Goal: Information Seeking & Learning: Understand process/instructions

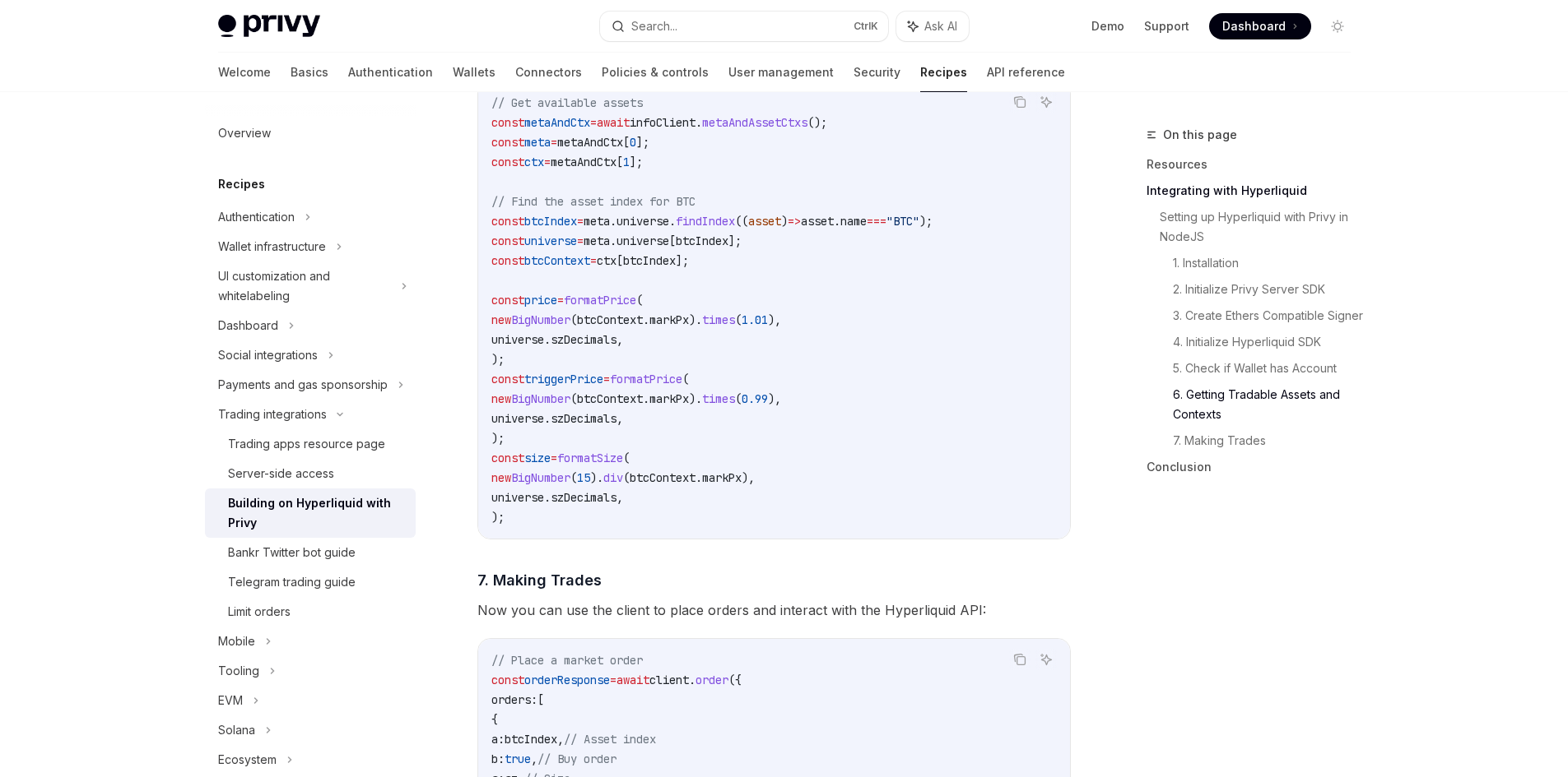
scroll to position [2797, 0]
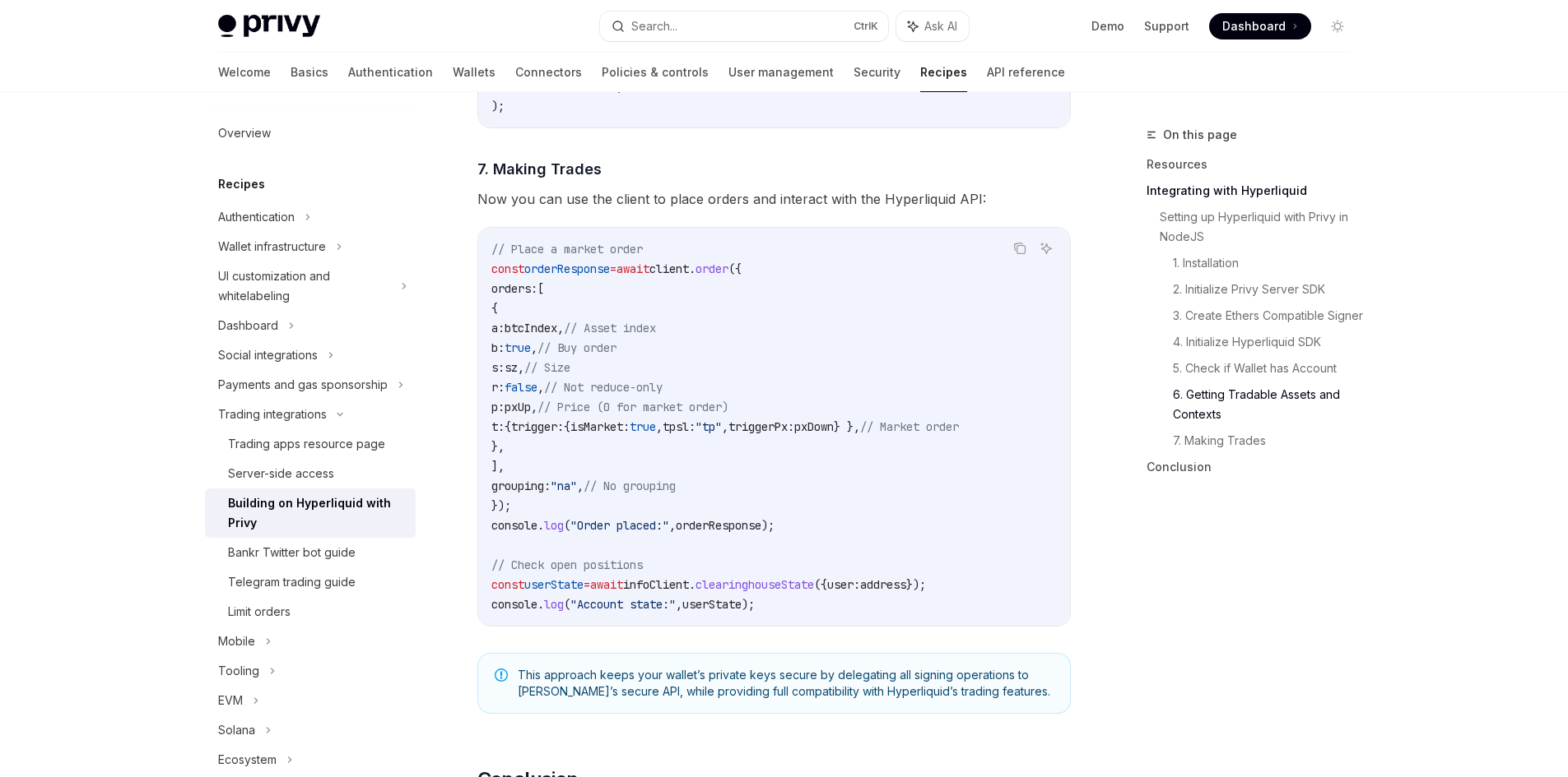
click at [1167, 601] on div "On this page Resources Integrating with Hyperliquid Setting up Hyperliquid with…" at bounding box center [1238, 451] width 250 height 652
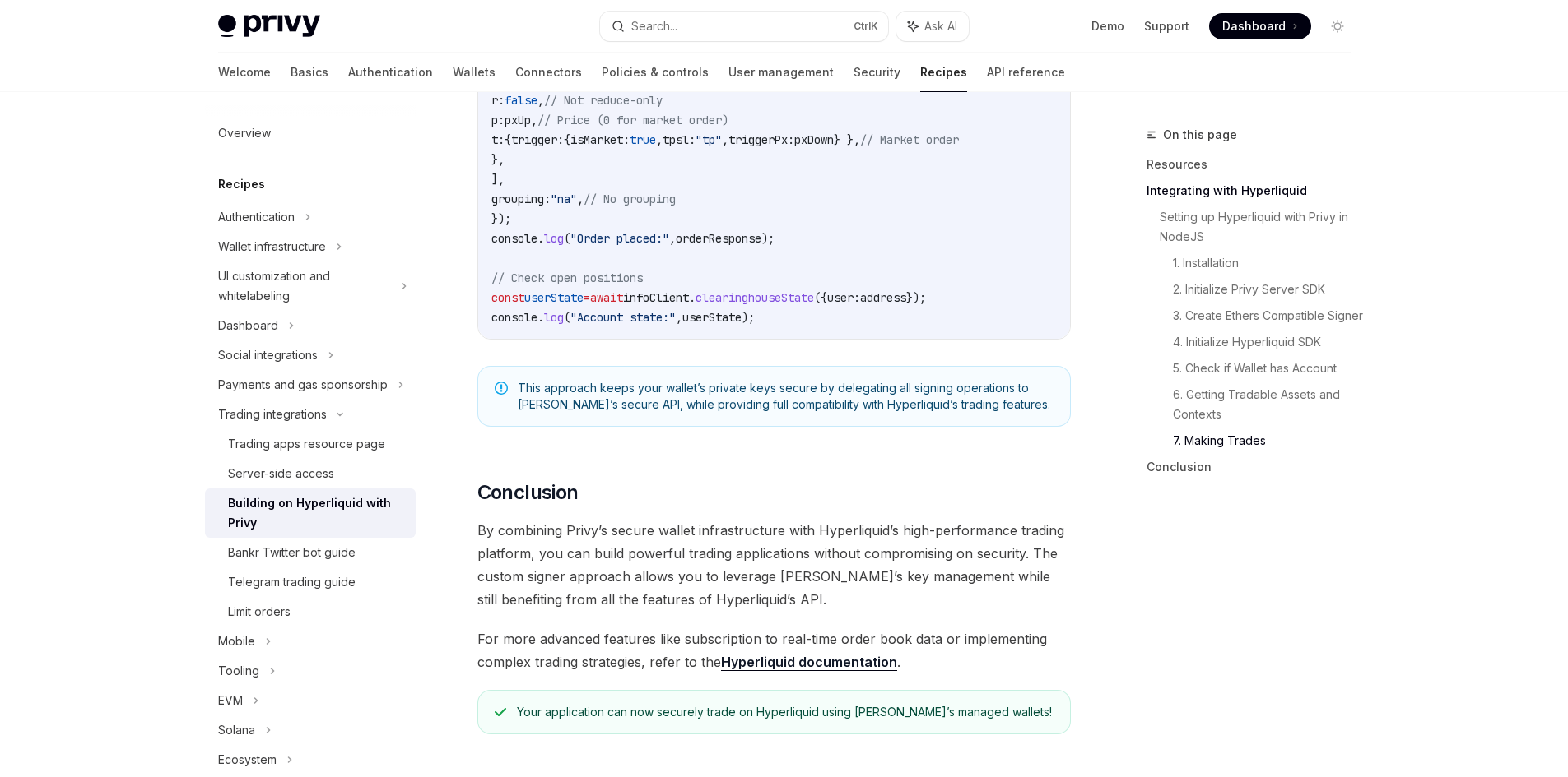
scroll to position [3125, 0]
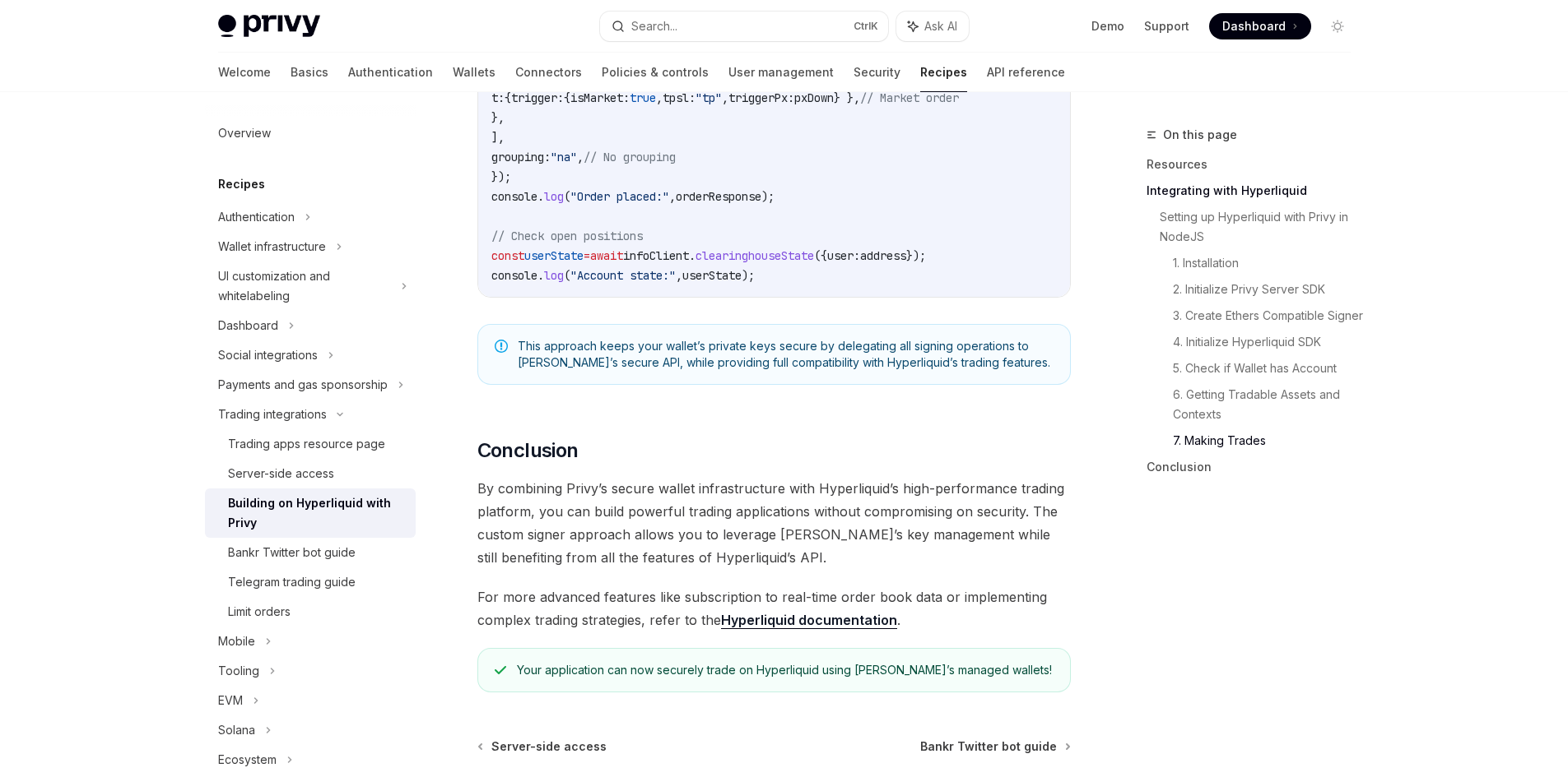
click at [1246, 17] on span at bounding box center [1260, 27] width 102 height 27
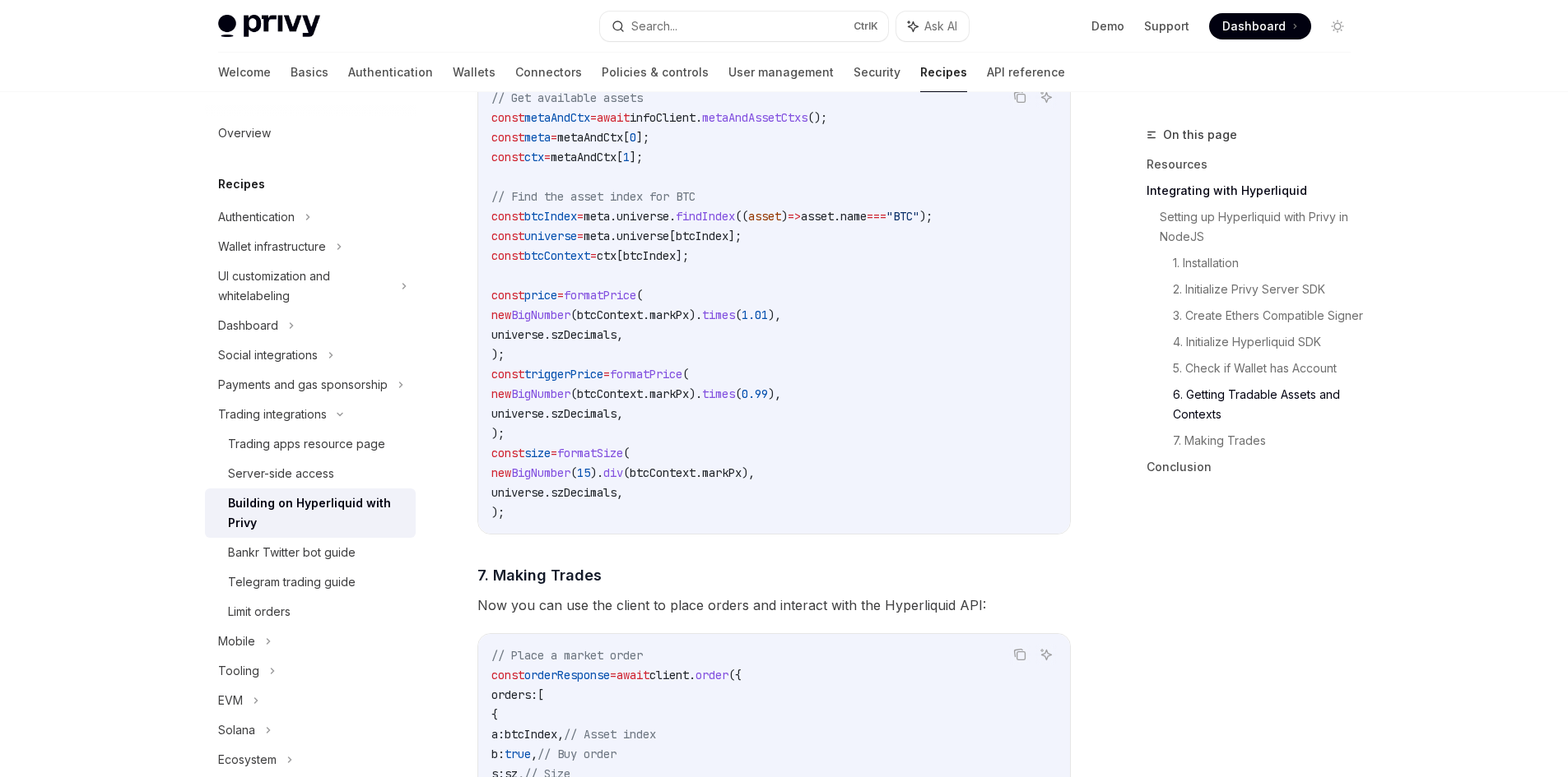
scroll to position [2715, 0]
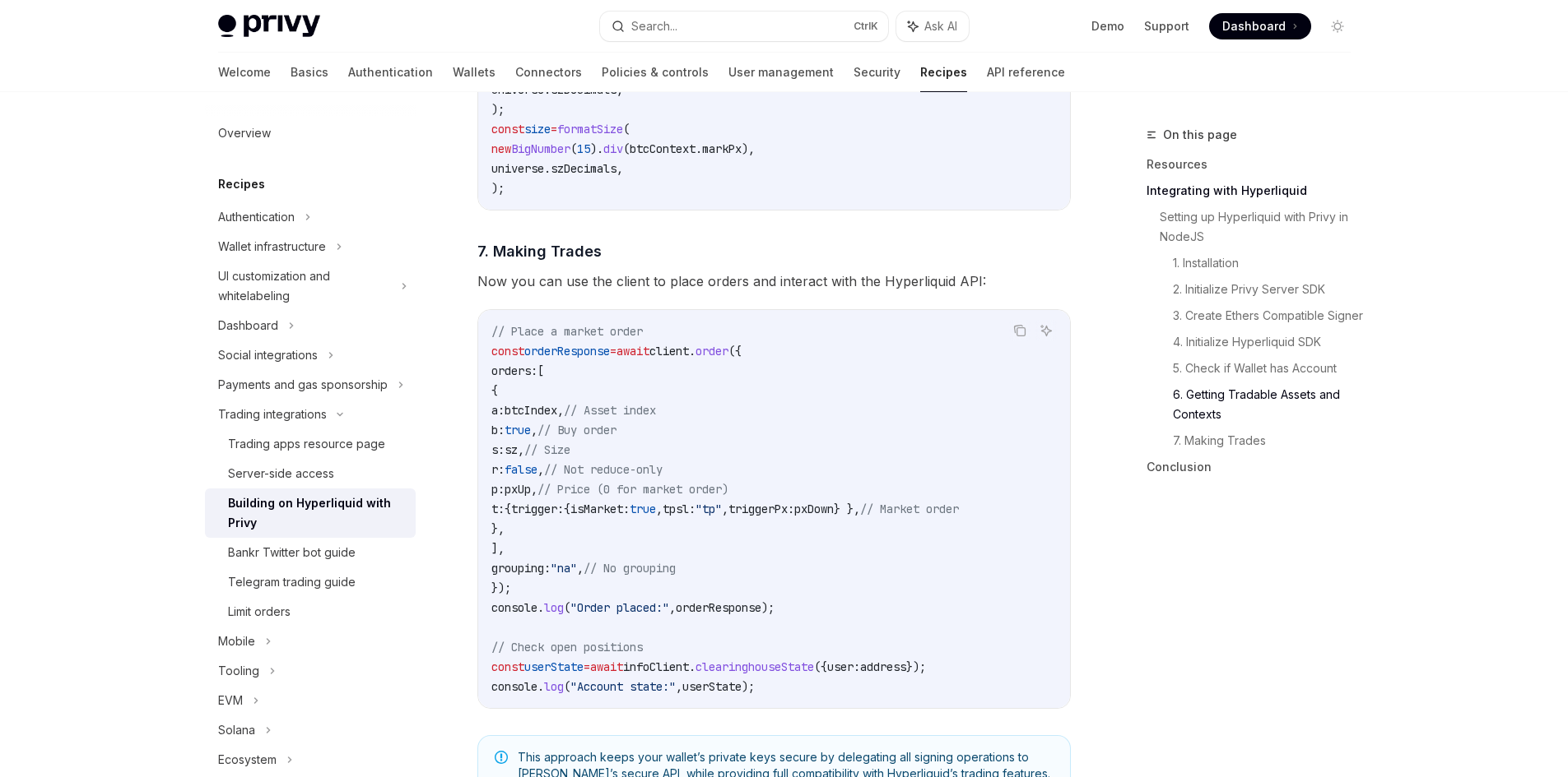
click at [689, 358] on span "client" at bounding box center [669, 351] width 40 height 15
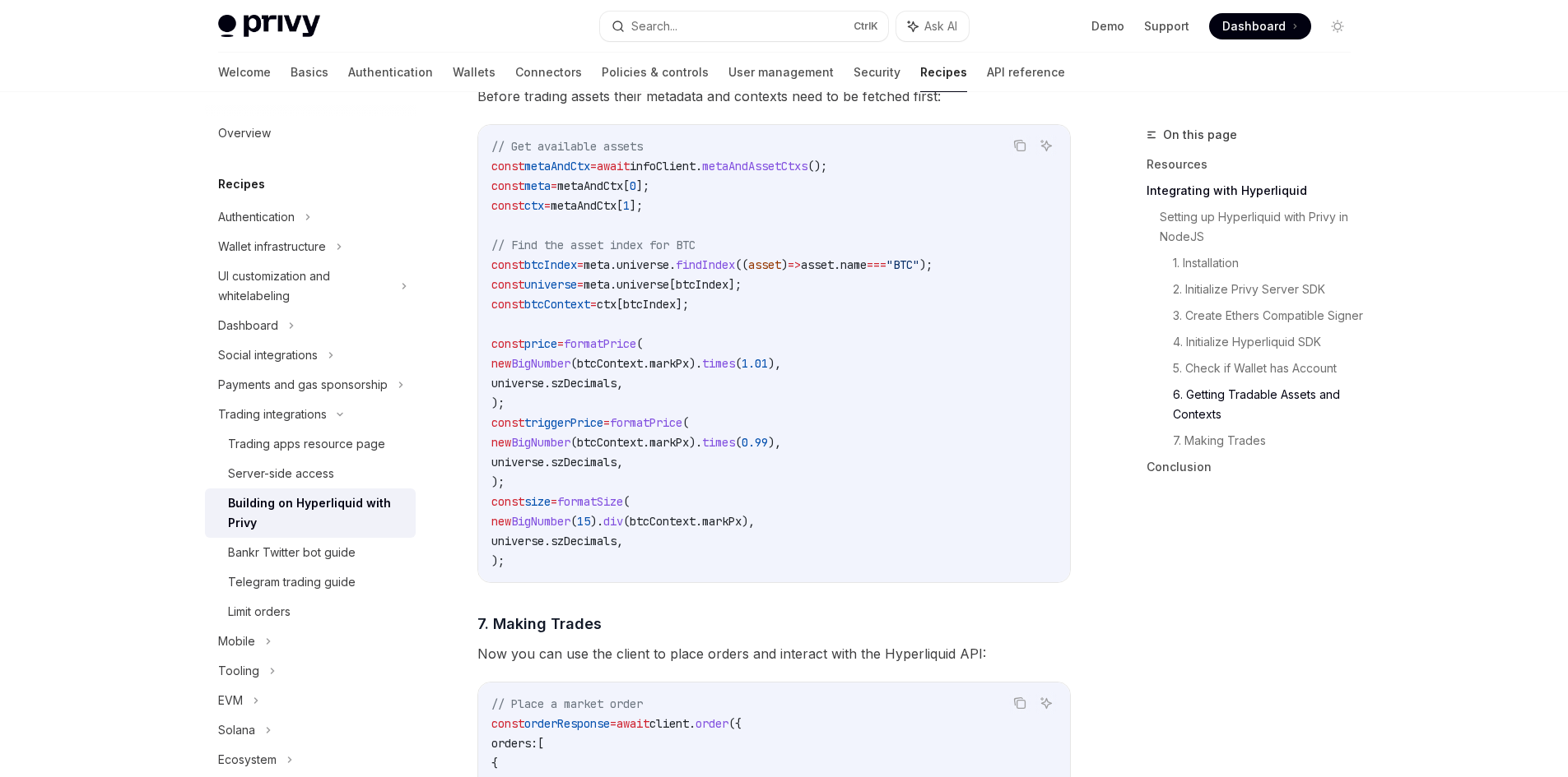
scroll to position [2221, 0]
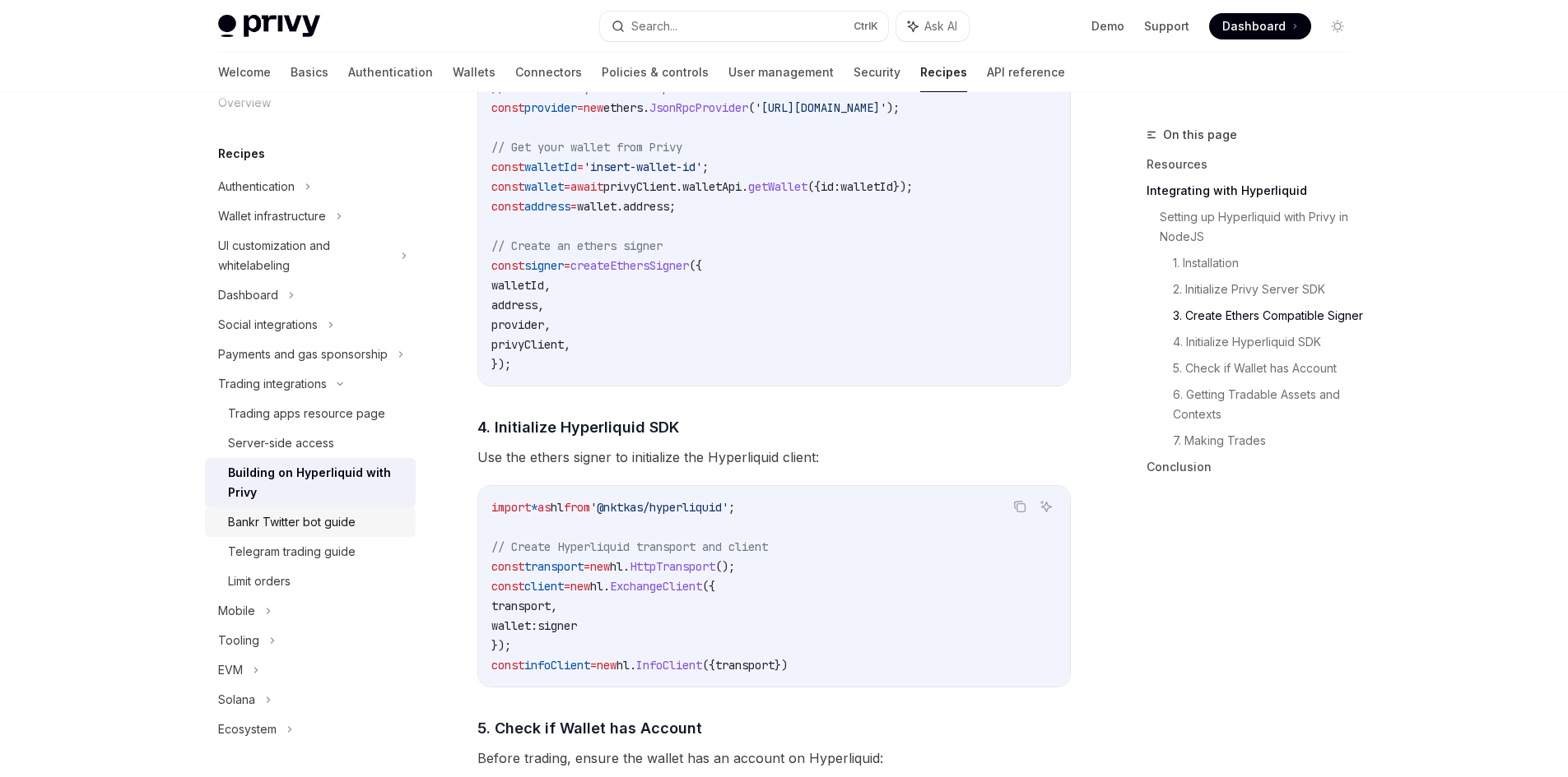
scroll to position [51, 0]
click at [489, 8] on div "Privy Docs home page Search... Ctrl K Ask AI Demo Support Dashboard Dashboard S…" at bounding box center [784, 27] width 1132 height 53
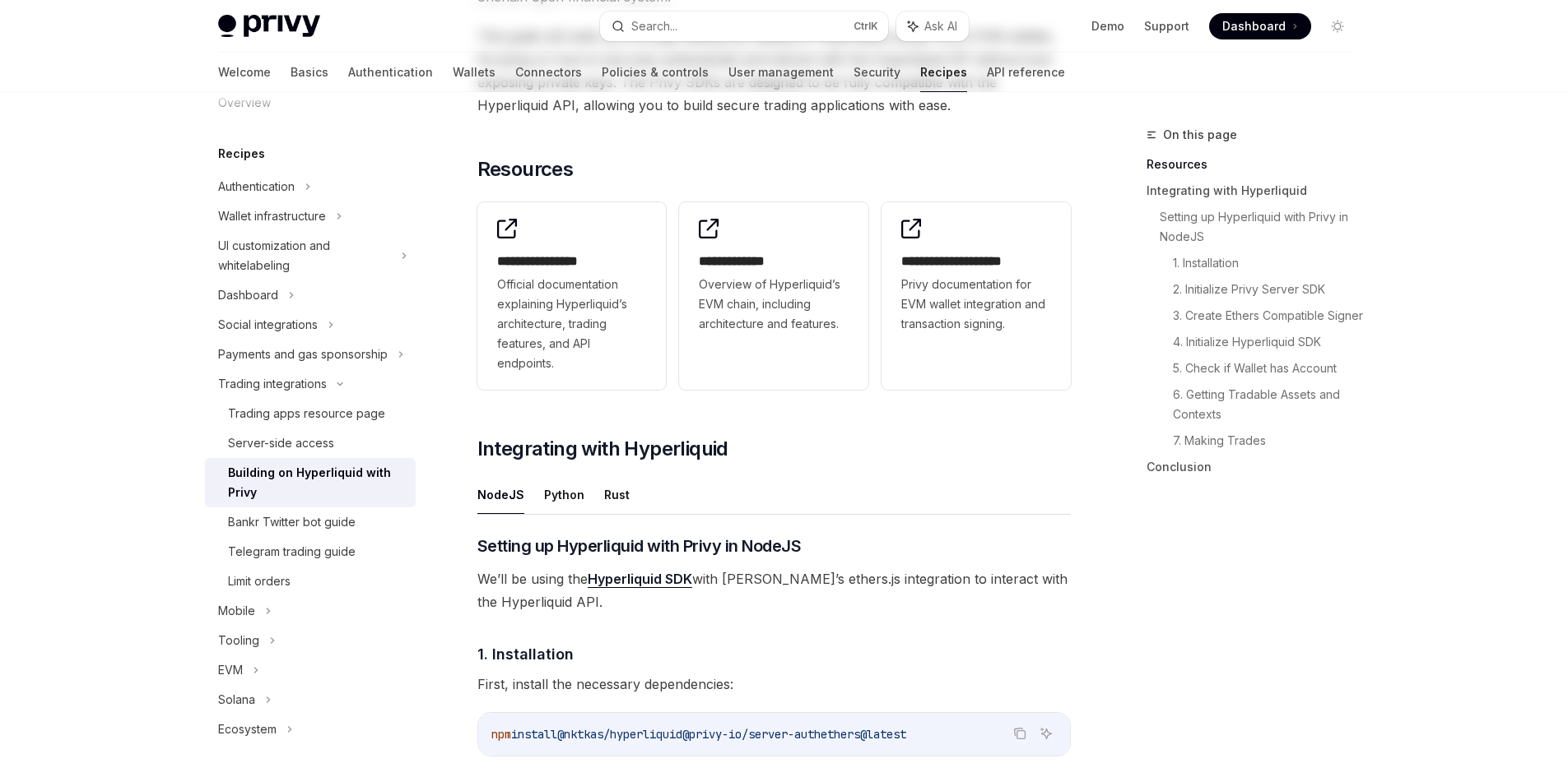
scroll to position [0, 0]
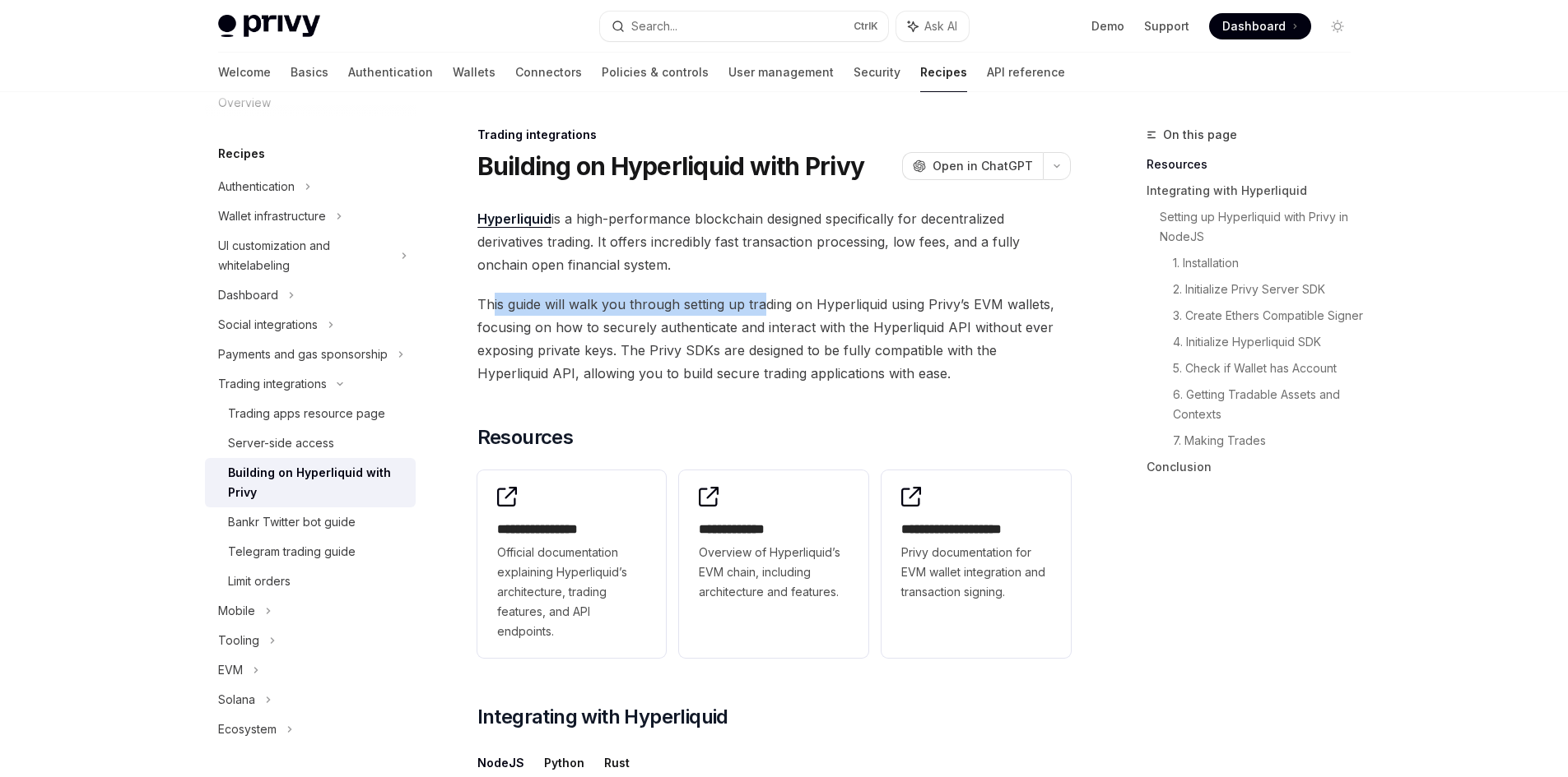
drag, startPoint x: 649, startPoint y: 302, endPoint x: 944, endPoint y: 318, distance: 295.4
click at [931, 302] on span "This guide will walk you through setting up trading on Hyperliquid using Privy’…" at bounding box center [774, 338] width 593 height 92
click at [852, 378] on span "This guide will walk you through setting up trading on Hyperliquid using Privy’…" at bounding box center [774, 338] width 593 height 92
drag, startPoint x: 928, startPoint y: 304, endPoint x: 1003, endPoint y: 320, distance: 76.7
click at [993, 302] on span "This guide will walk you through setting up trading on Hyperliquid using Privy’…" at bounding box center [774, 338] width 593 height 92
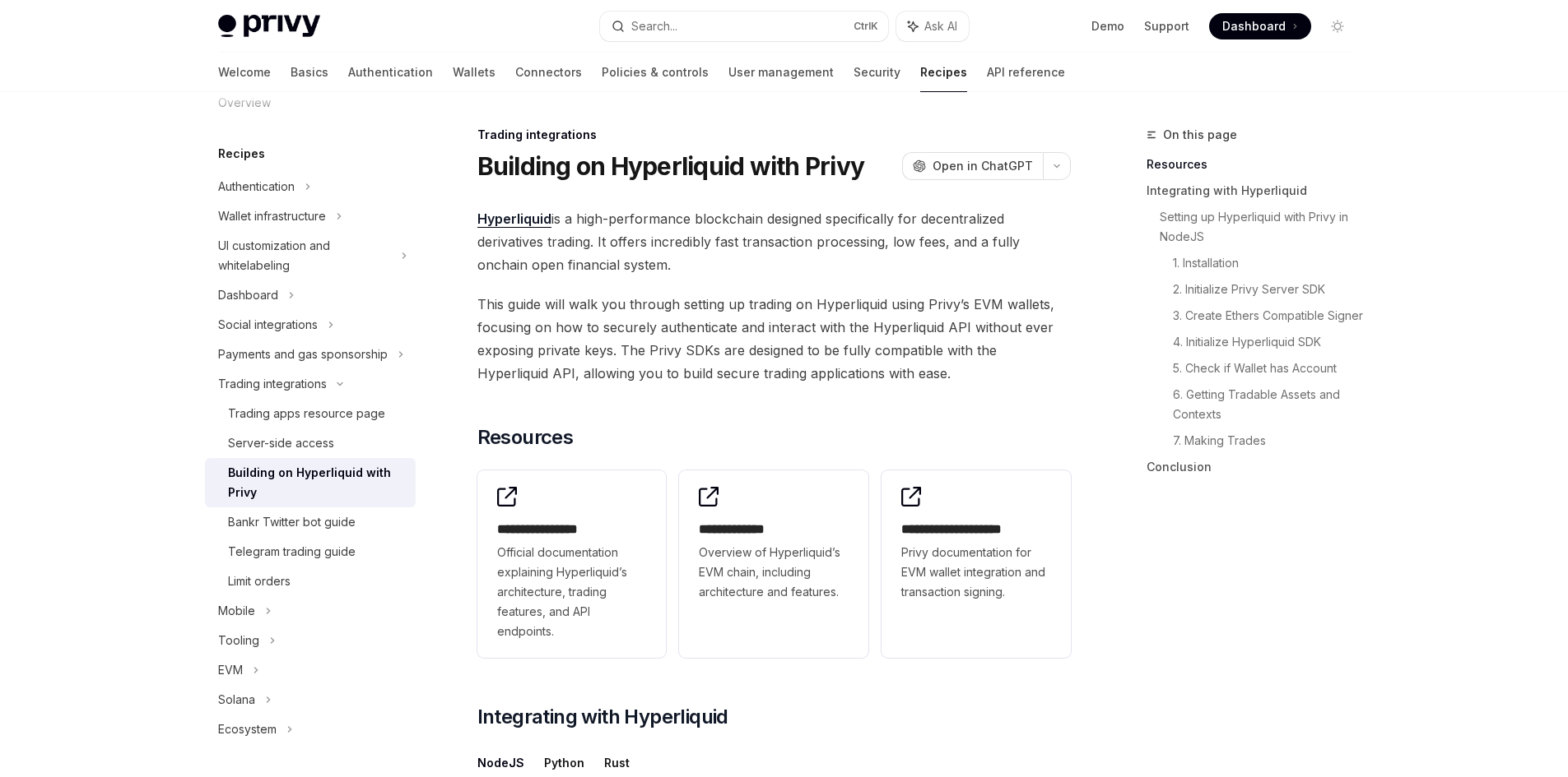
click at [538, 326] on span "This guide will walk you through setting up trading on Hyperliquid using Privy’…" at bounding box center [774, 338] width 593 height 92
drag, startPoint x: 751, startPoint y: 339, endPoint x: 767, endPoint y: 339, distance: 16.0
click at [527, 328] on span "This guide will walk you through setting up trading on Hyperliquid using Privy’…" at bounding box center [774, 338] width 593 height 92
drag, startPoint x: 541, startPoint y: 327, endPoint x: 849, endPoint y: 322, distance: 308.0
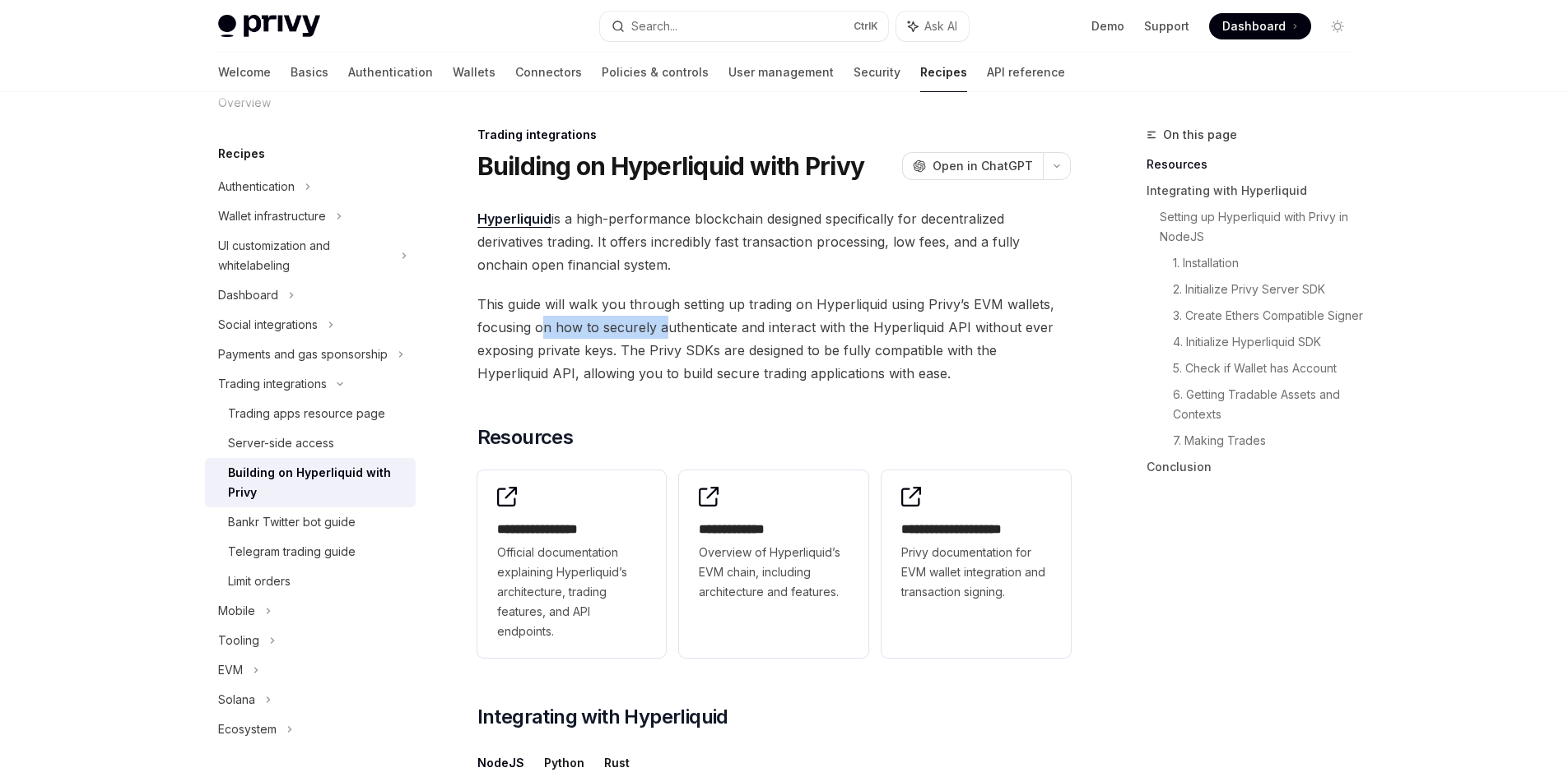
click at [821, 322] on span "This guide will walk you through setting up trading on Hyperliquid using Privy’…" at bounding box center [774, 338] width 593 height 92
drag, startPoint x: 530, startPoint y: 346, endPoint x: 859, endPoint y: 345, distance: 329.0
click at [728, 349] on span "This guide will walk you through setting up trading on Hyperliquid using Privy’…" at bounding box center [774, 338] width 593 height 92
drag, startPoint x: 686, startPoint y: 369, endPoint x: 738, endPoint y: 369, distance: 52.0
click at [688, 369] on span "This guide will walk you through setting up trading on Hyperliquid using Privy’…" at bounding box center [774, 338] width 593 height 92
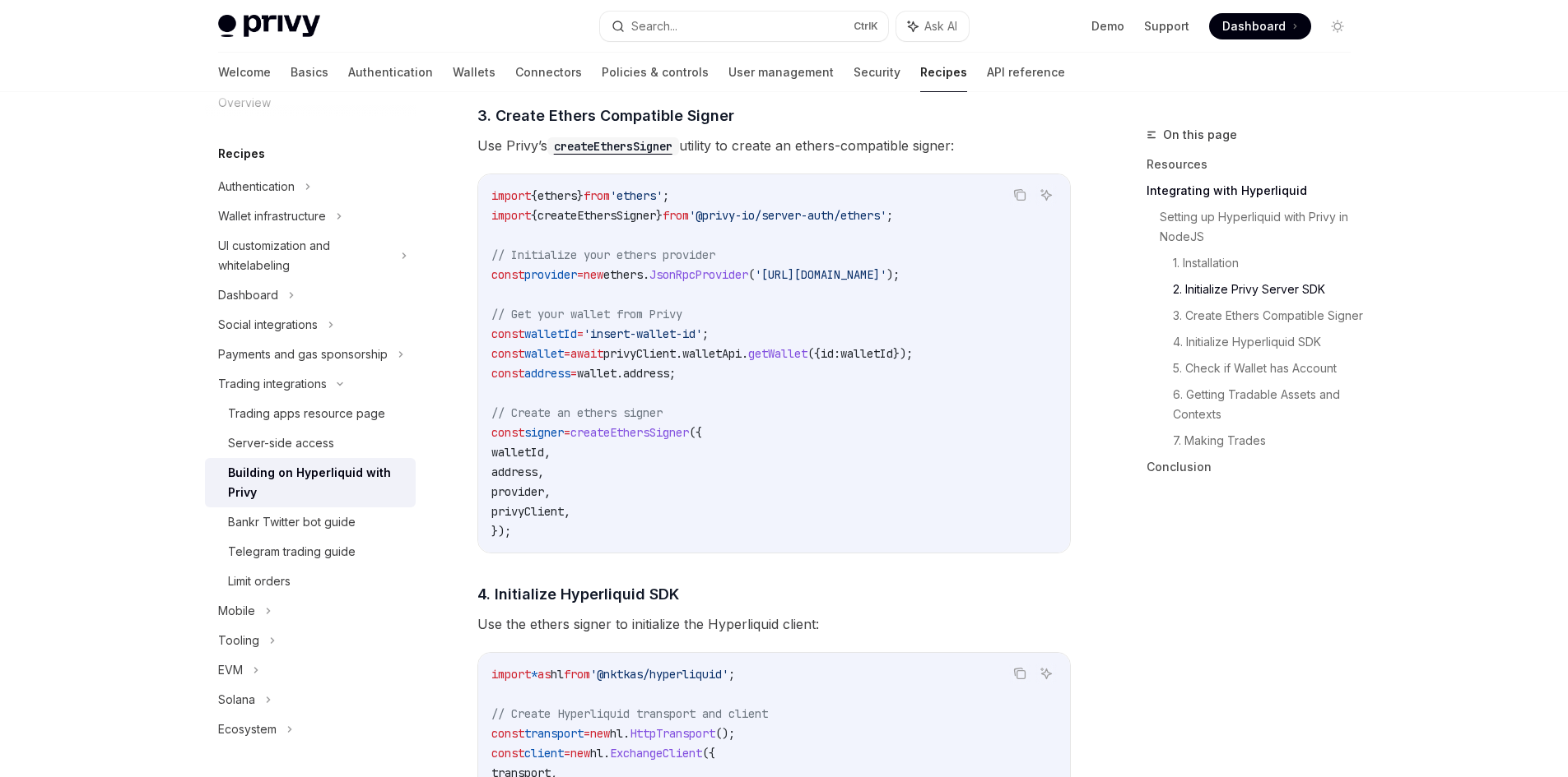
scroll to position [1233, 0]
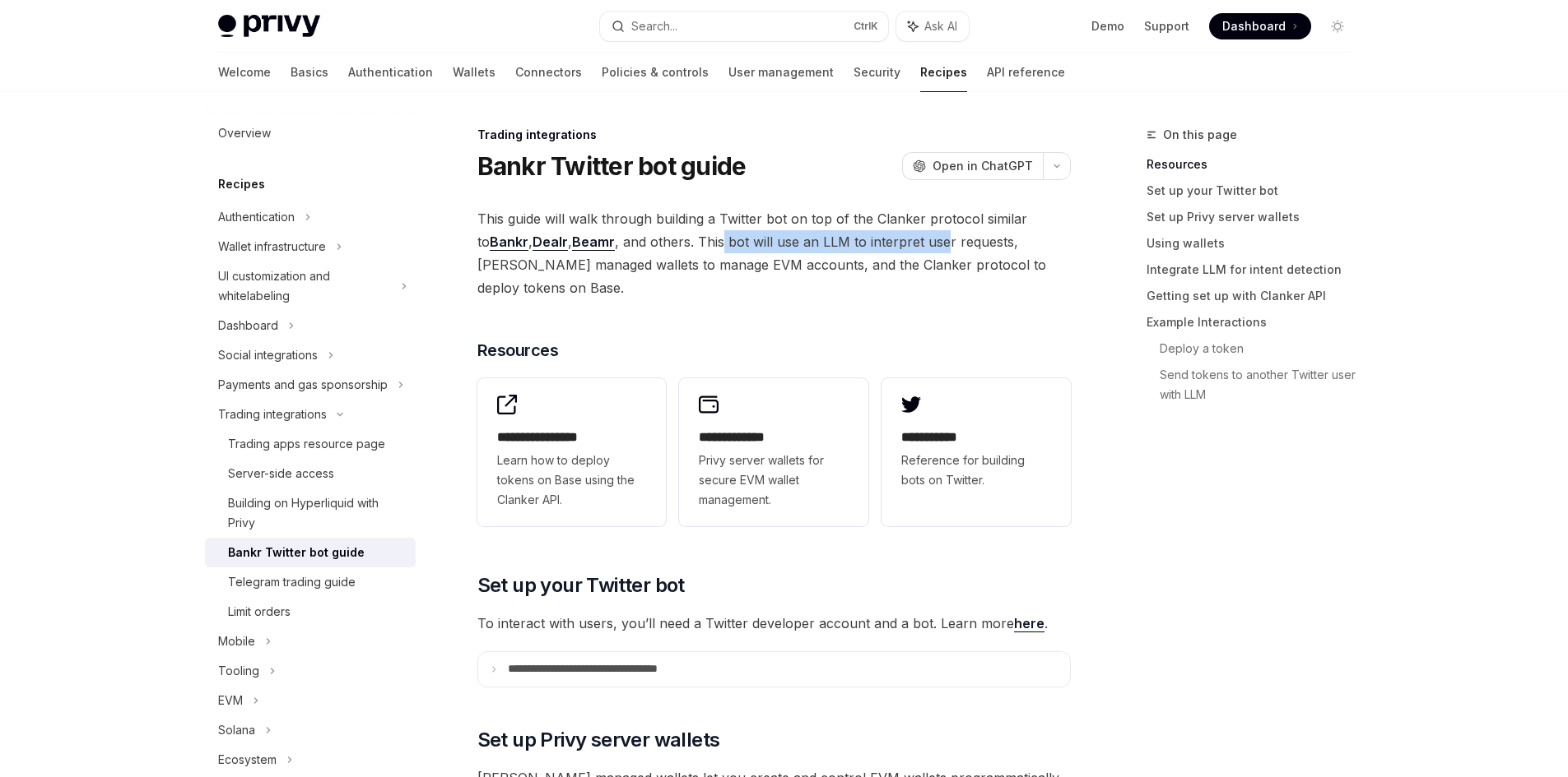
drag, startPoint x: 713, startPoint y: 245, endPoint x: 946, endPoint y: 252, distance: 233.1
click at [946, 252] on span "This guide will walk through building a Twitter bot on top of the Clanker proto…" at bounding box center [774, 253] width 593 height 92
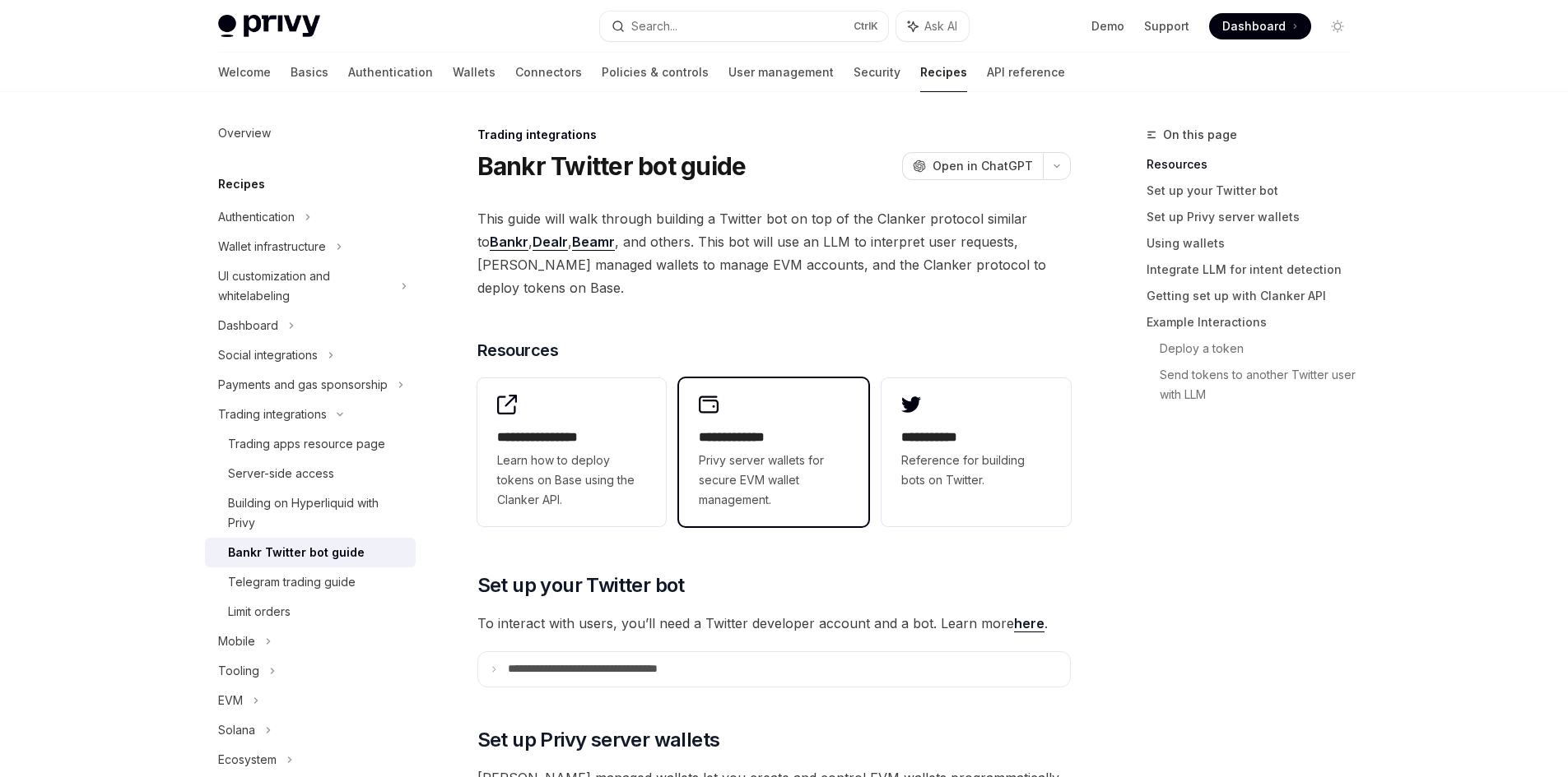
click at [773, 471] on span "Privy server wallets for secure EVM wallet management." at bounding box center [773, 480] width 150 height 59
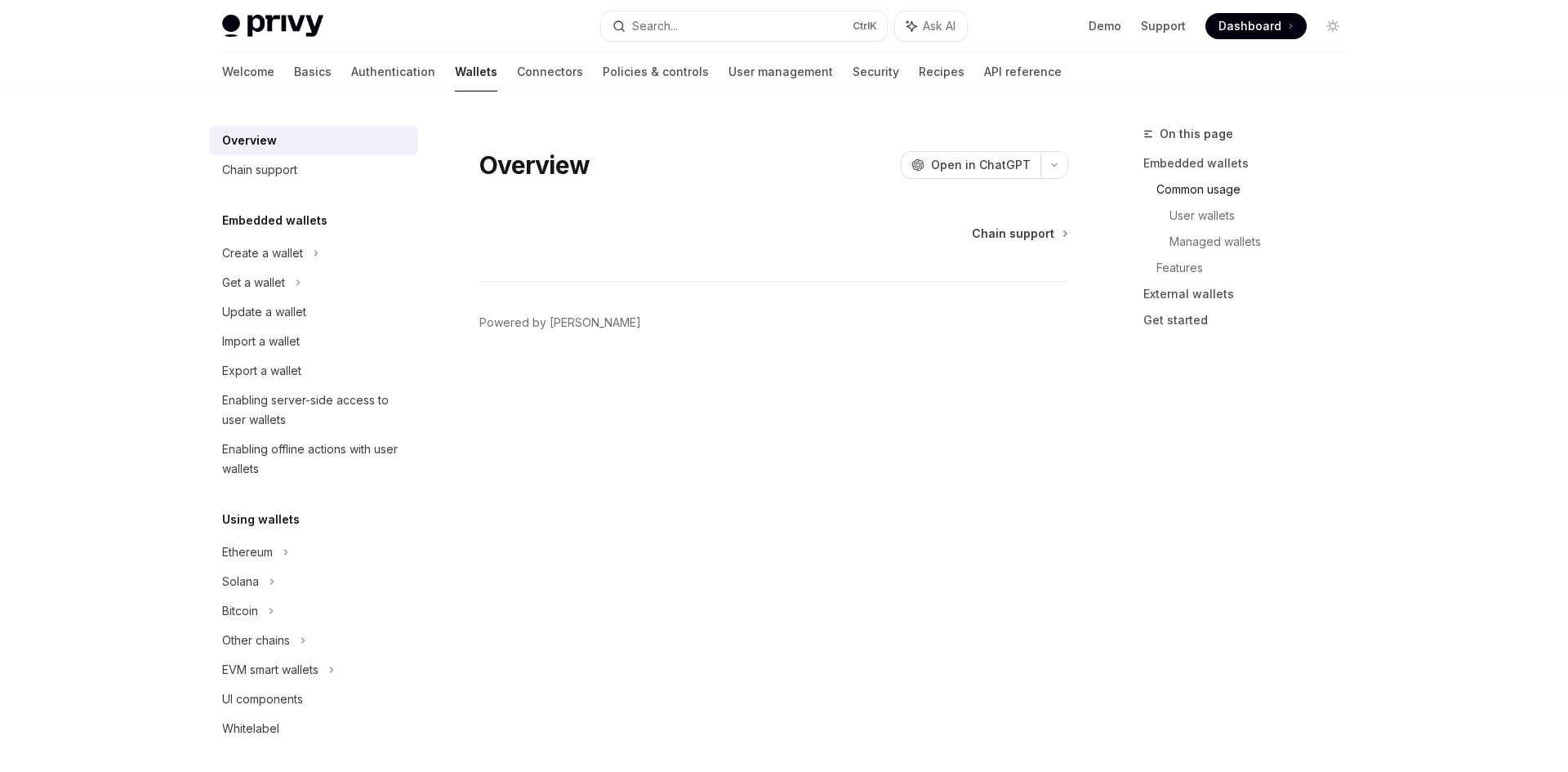
click at [1171, 190] on link "Common usage" at bounding box center [1258, 189] width 202 height 26
click at [1194, 245] on link "Managed wallets" at bounding box center [1264, 242] width 189 height 26
click at [262, 173] on div "Chain support" at bounding box center [259, 170] width 75 height 20
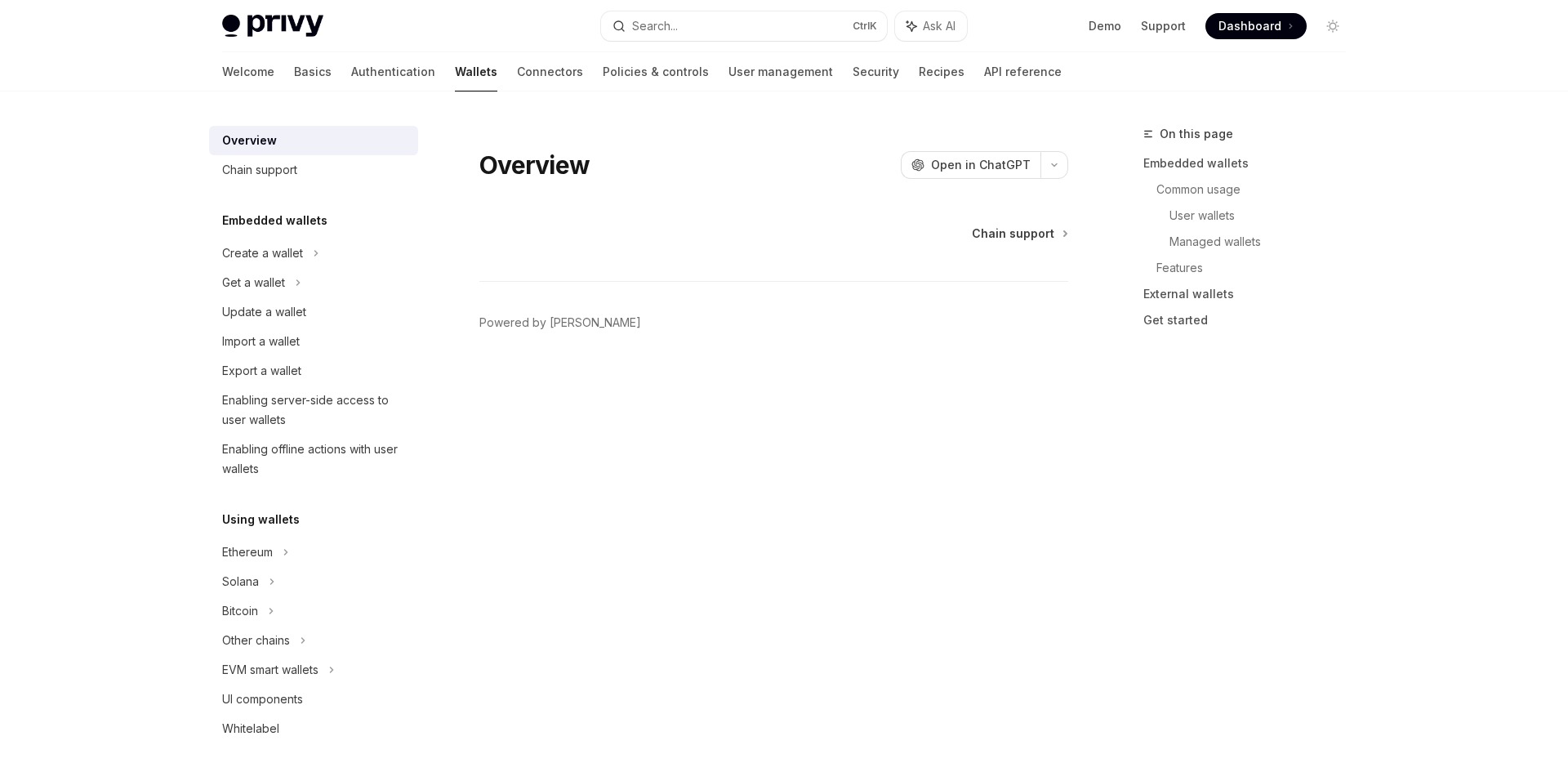
type textarea "*"
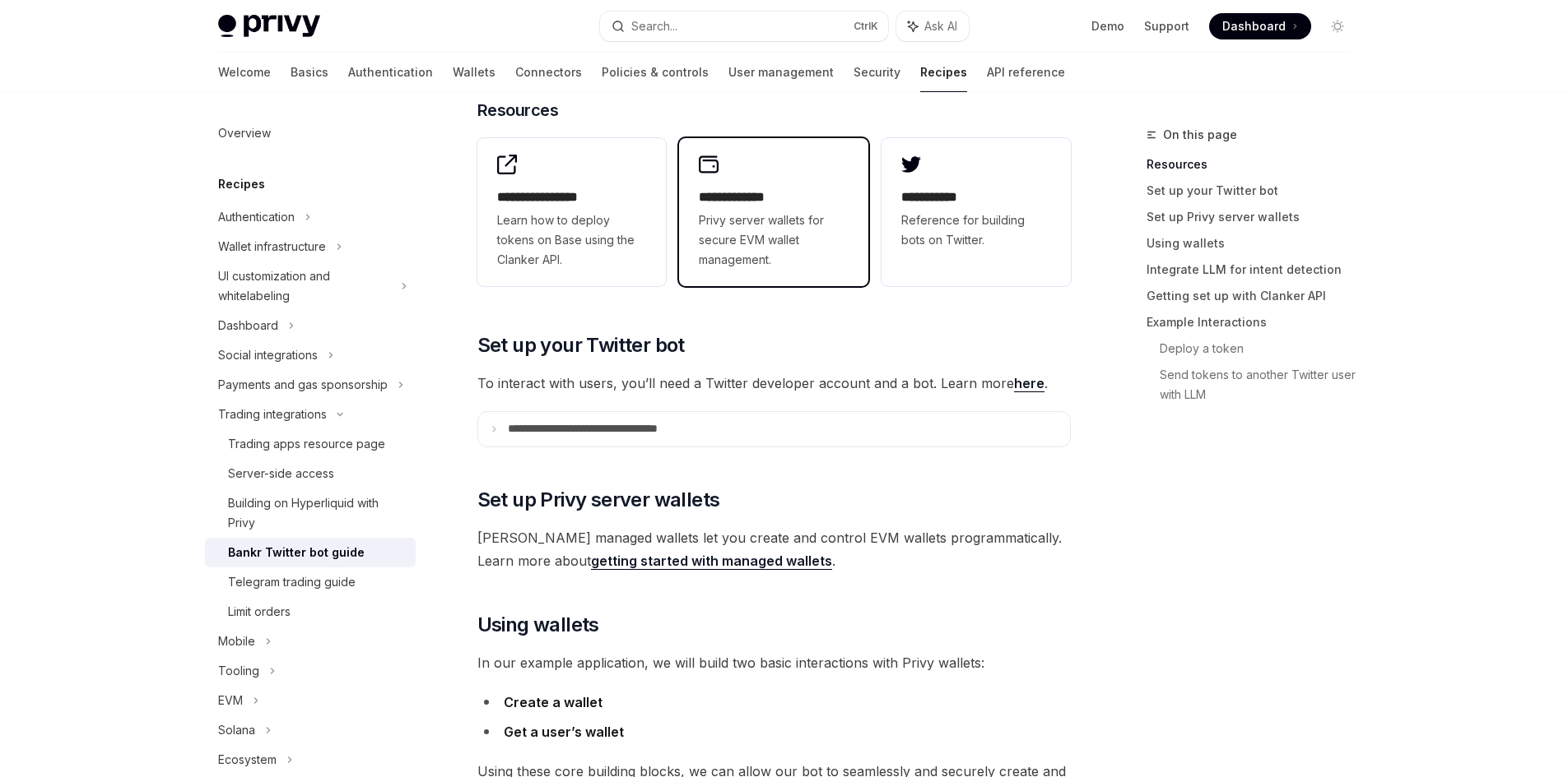
scroll to position [411, 0]
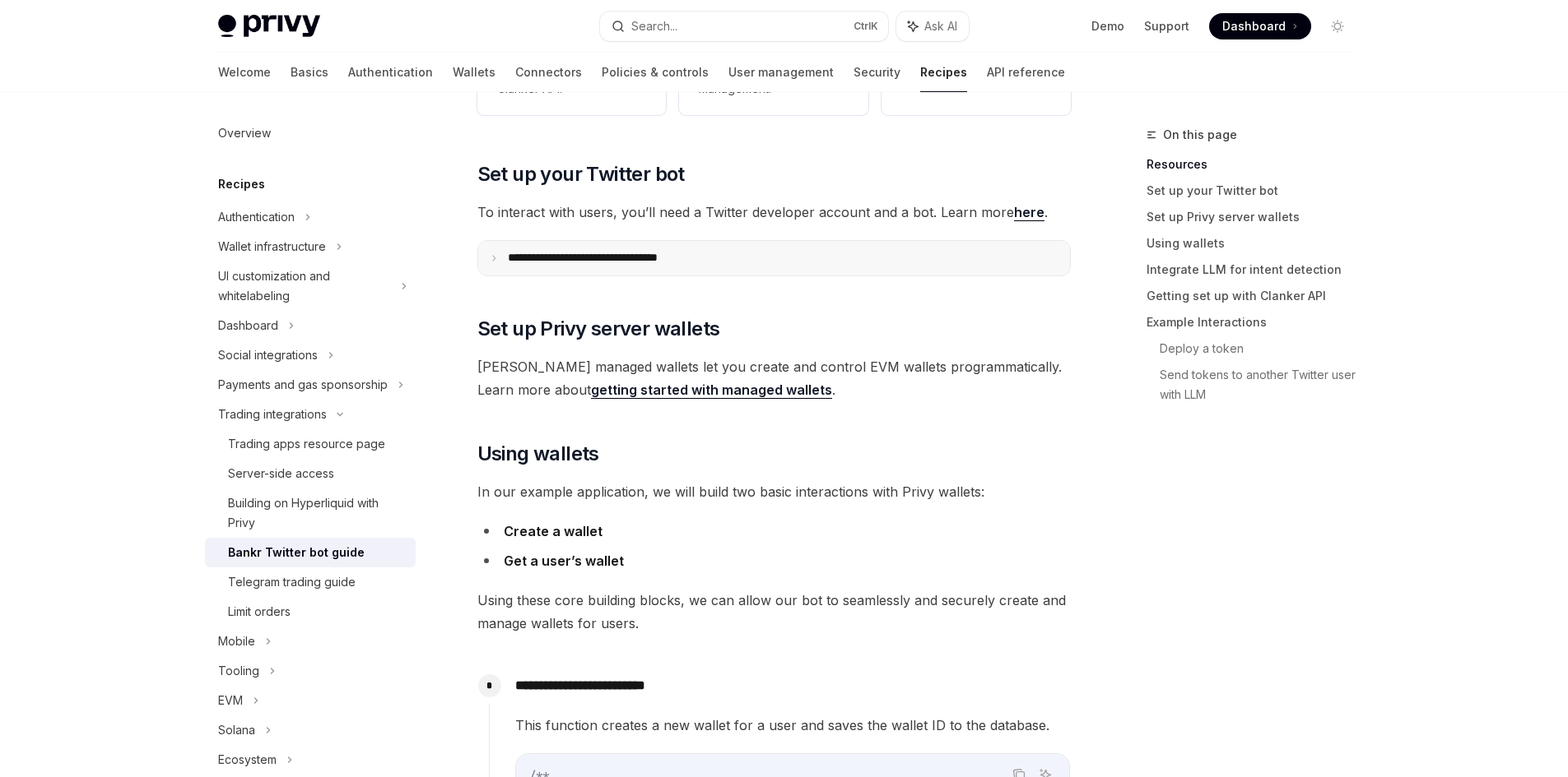
click at [649, 249] on summary "**********" at bounding box center [774, 258] width 592 height 35
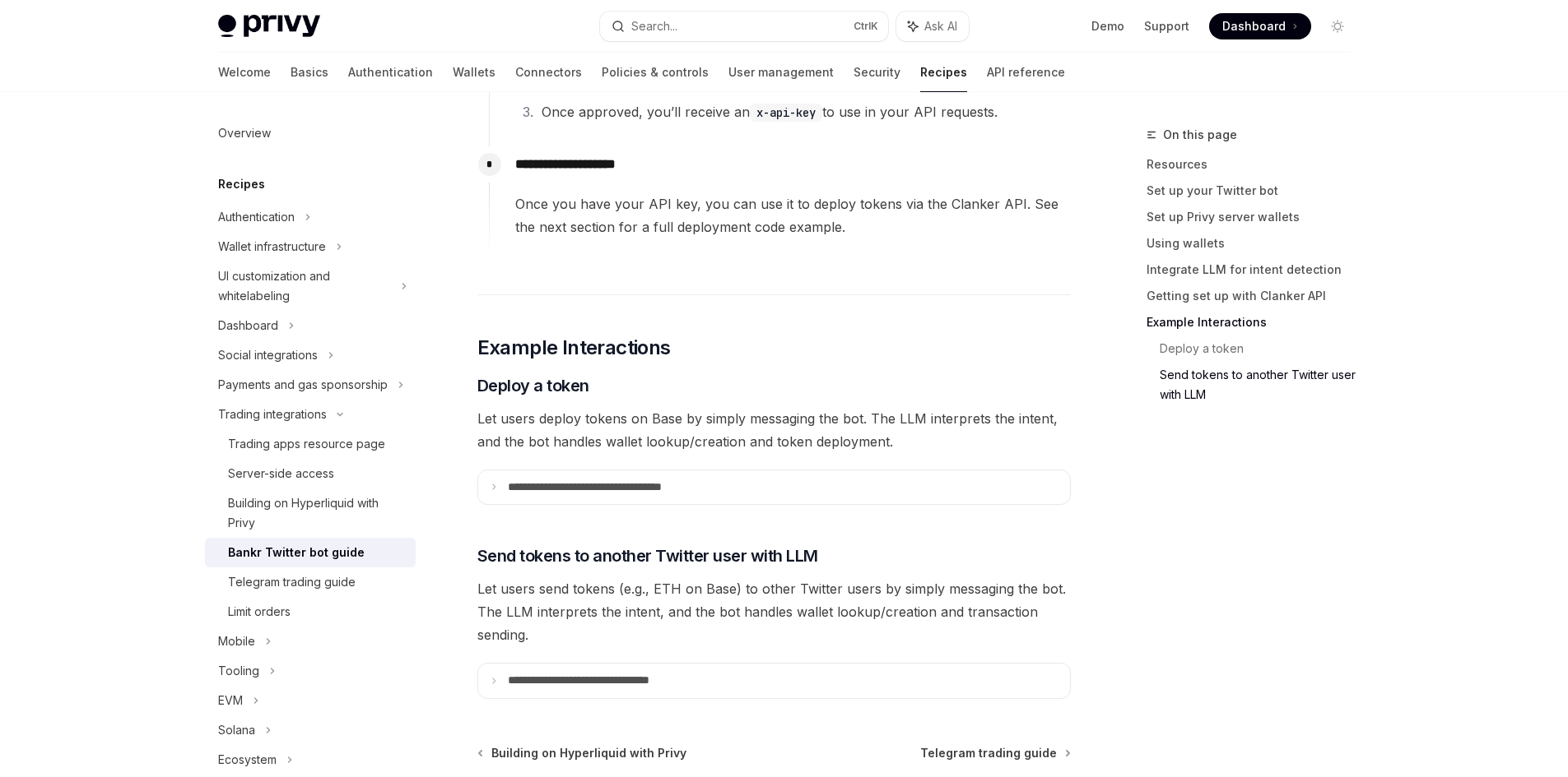
scroll to position [5072, 0]
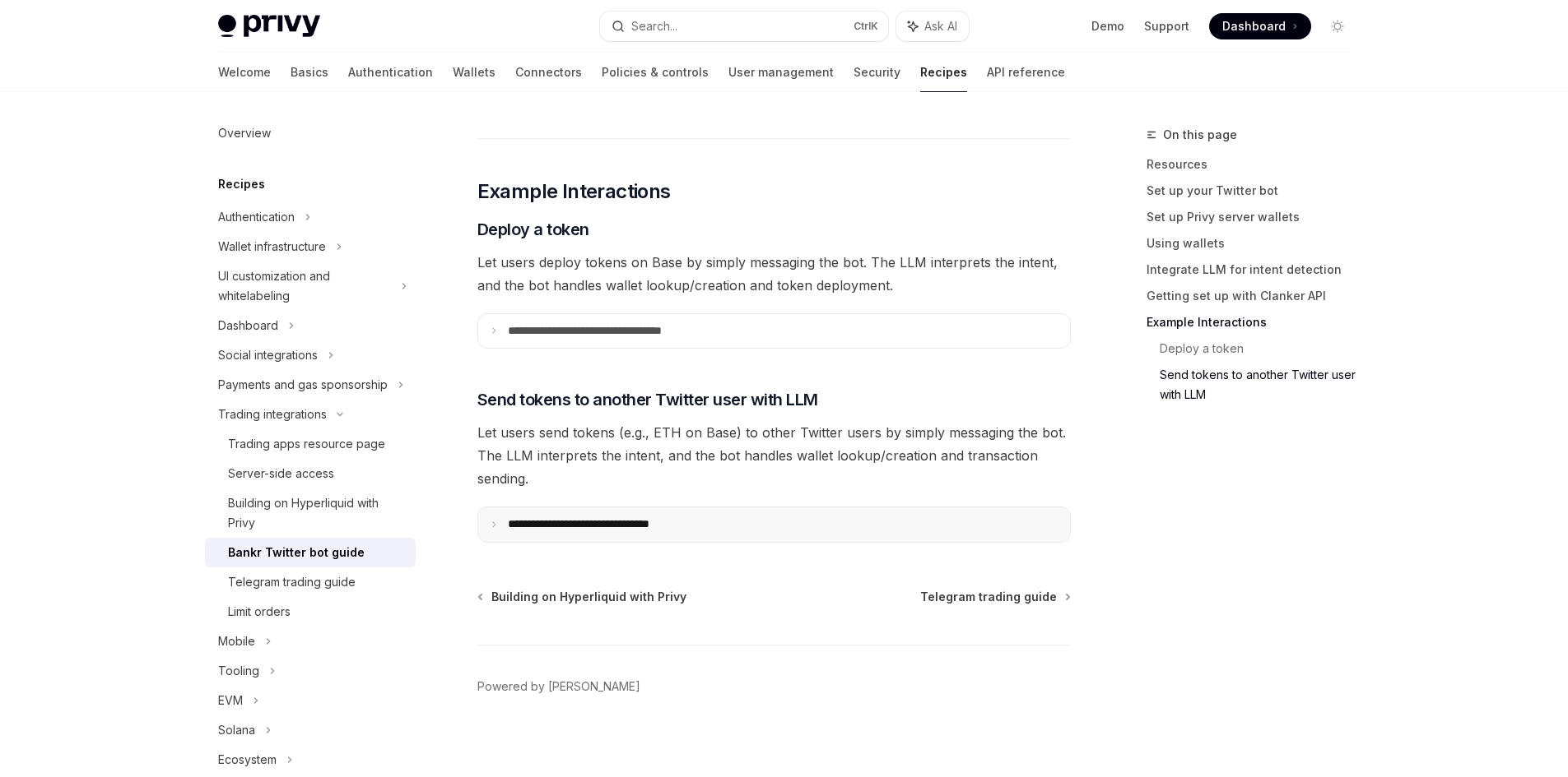
click at [707, 508] on summary "**********" at bounding box center [774, 525] width 592 height 35
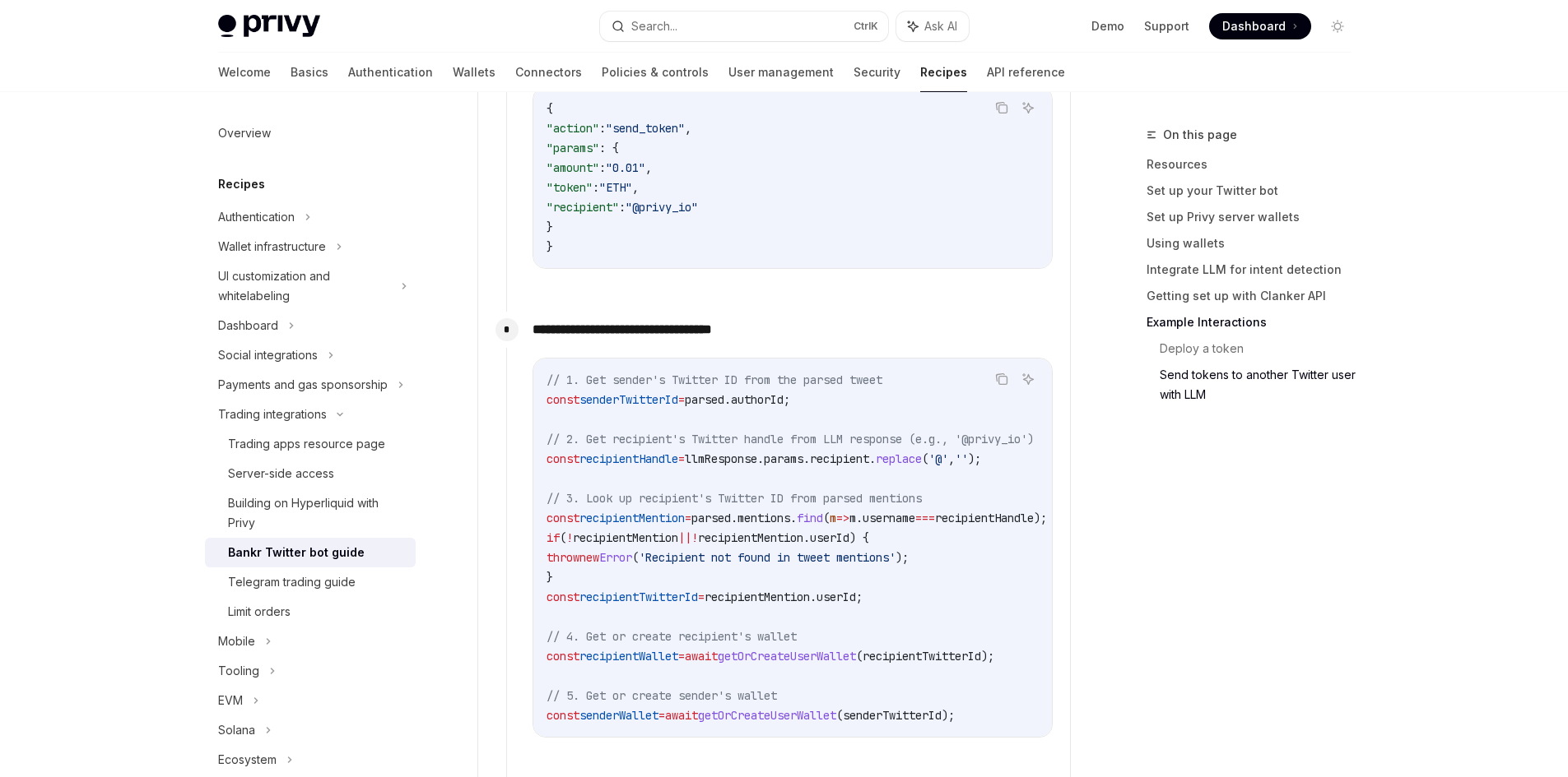
scroll to position [5977, 0]
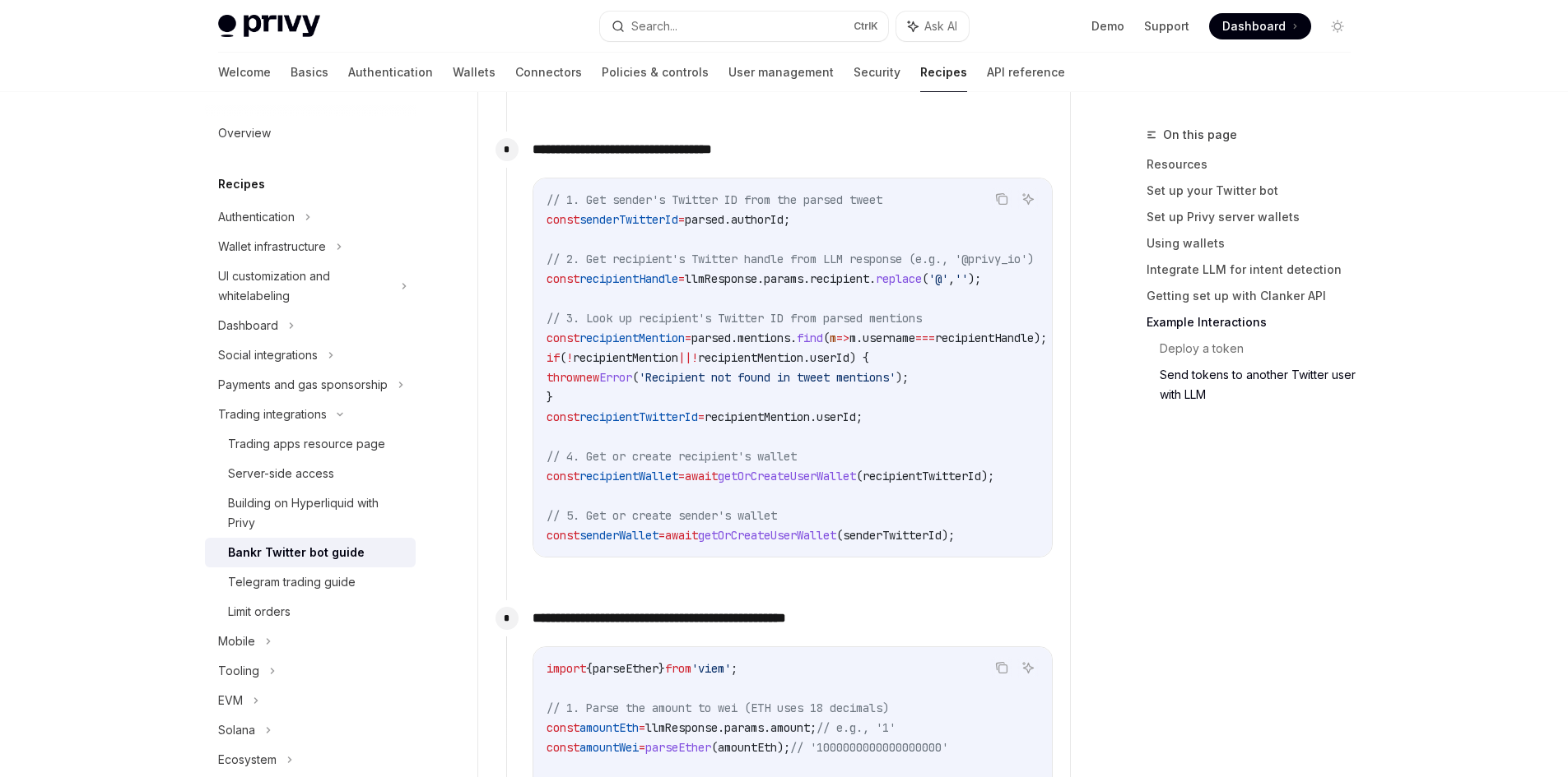
click at [799, 550] on div "// 1. Get sender's Twitter ID from the parsed tweet const senderTwitterId = par…" at bounding box center [792, 367] width 519 height 379
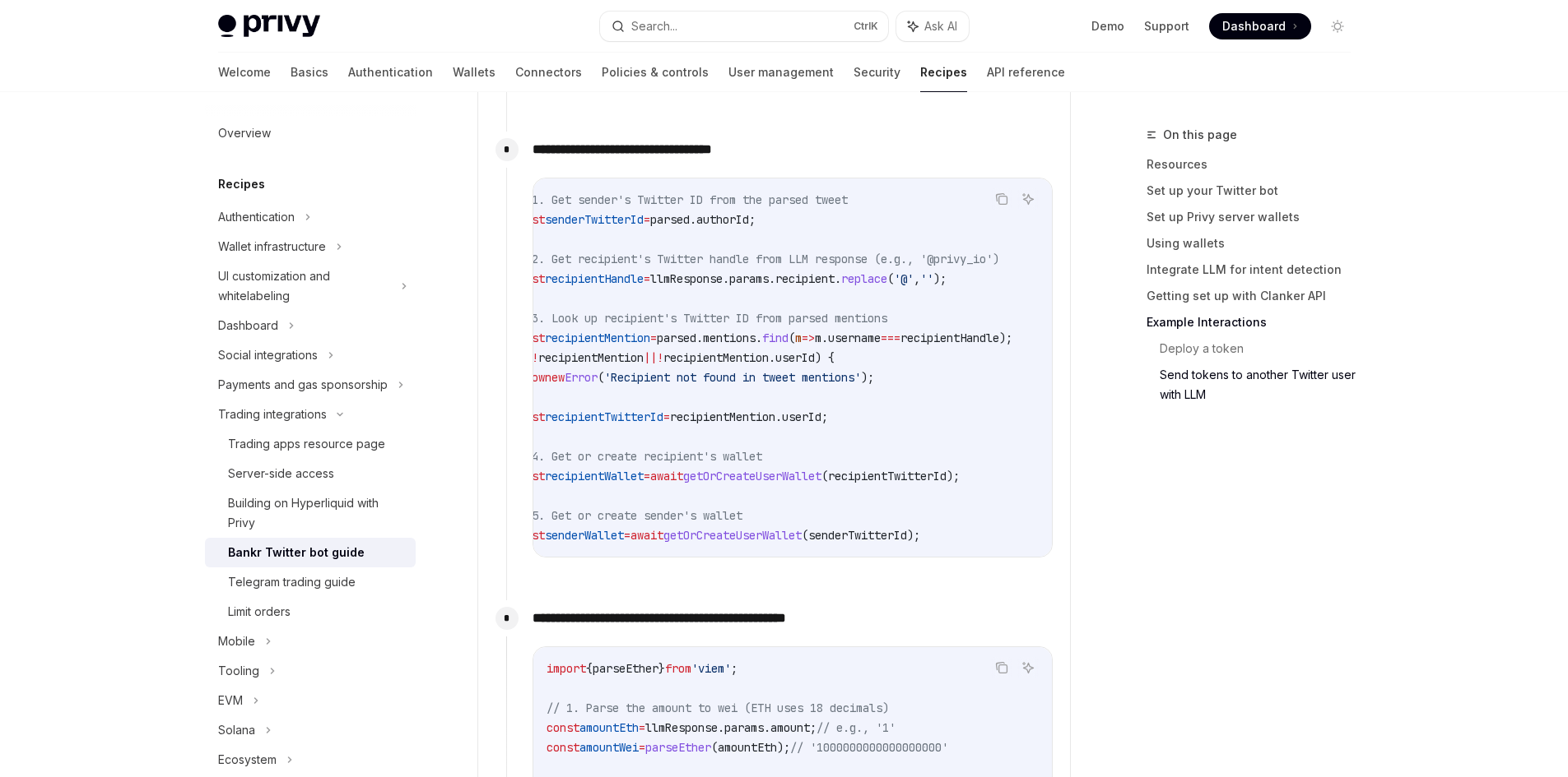
scroll to position [0, 0]
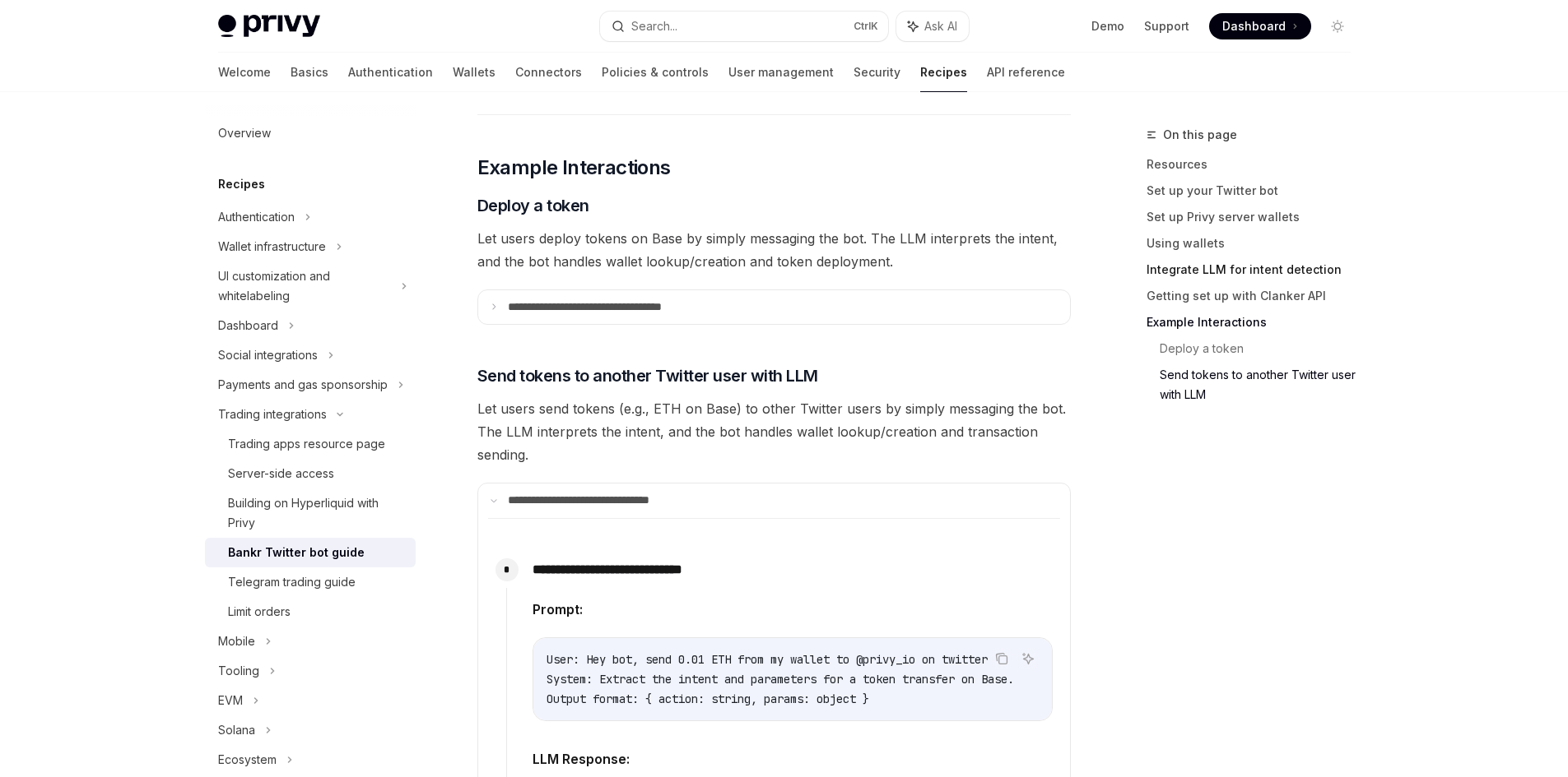
click at [1227, 260] on link "Integrate LLM for intent detection" at bounding box center [1255, 270] width 217 height 27
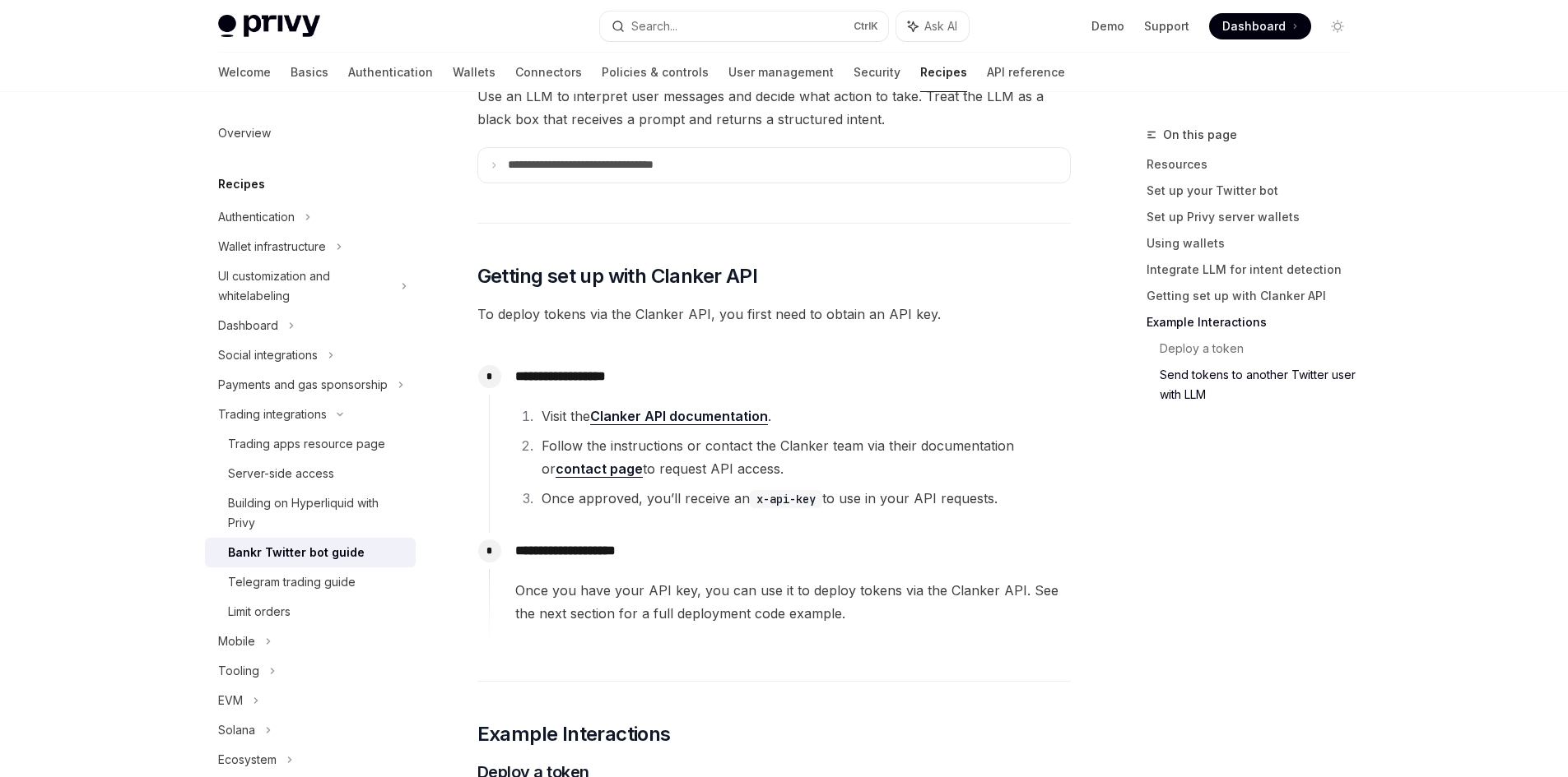
scroll to position [4440, 0]
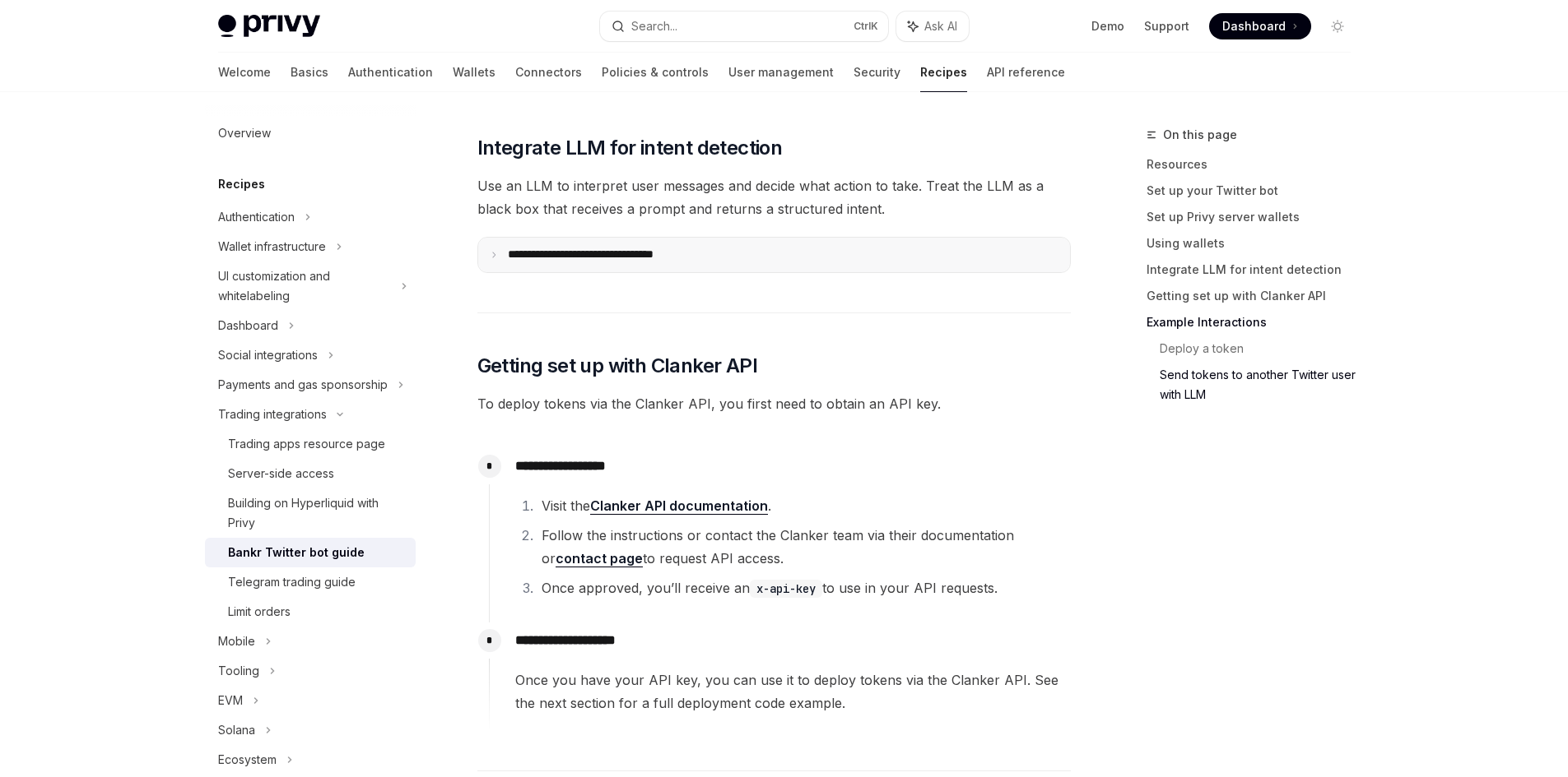
click at [632, 251] on p "**********" at bounding box center [612, 255] width 208 height 15
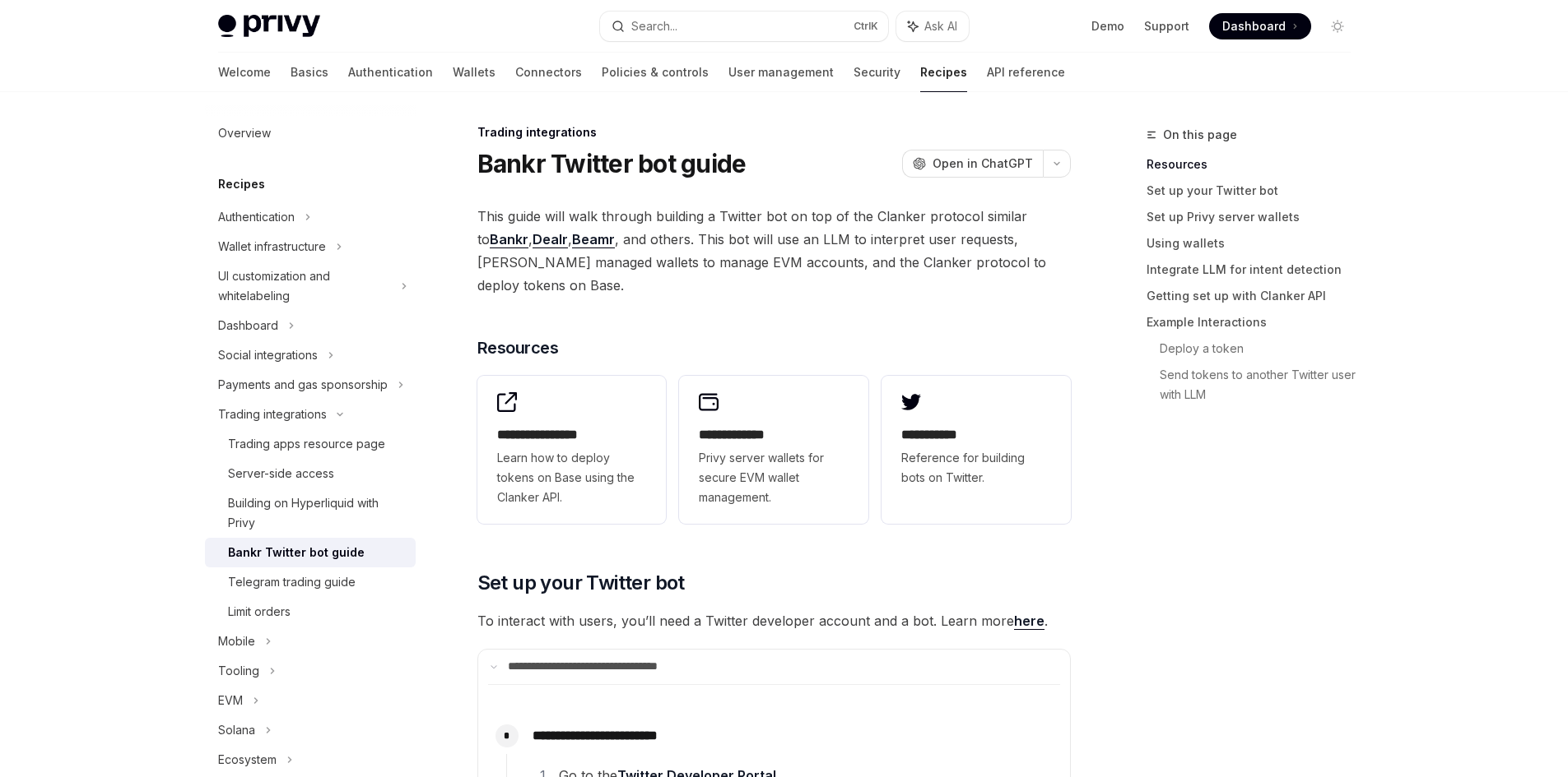
scroll to position [0, 0]
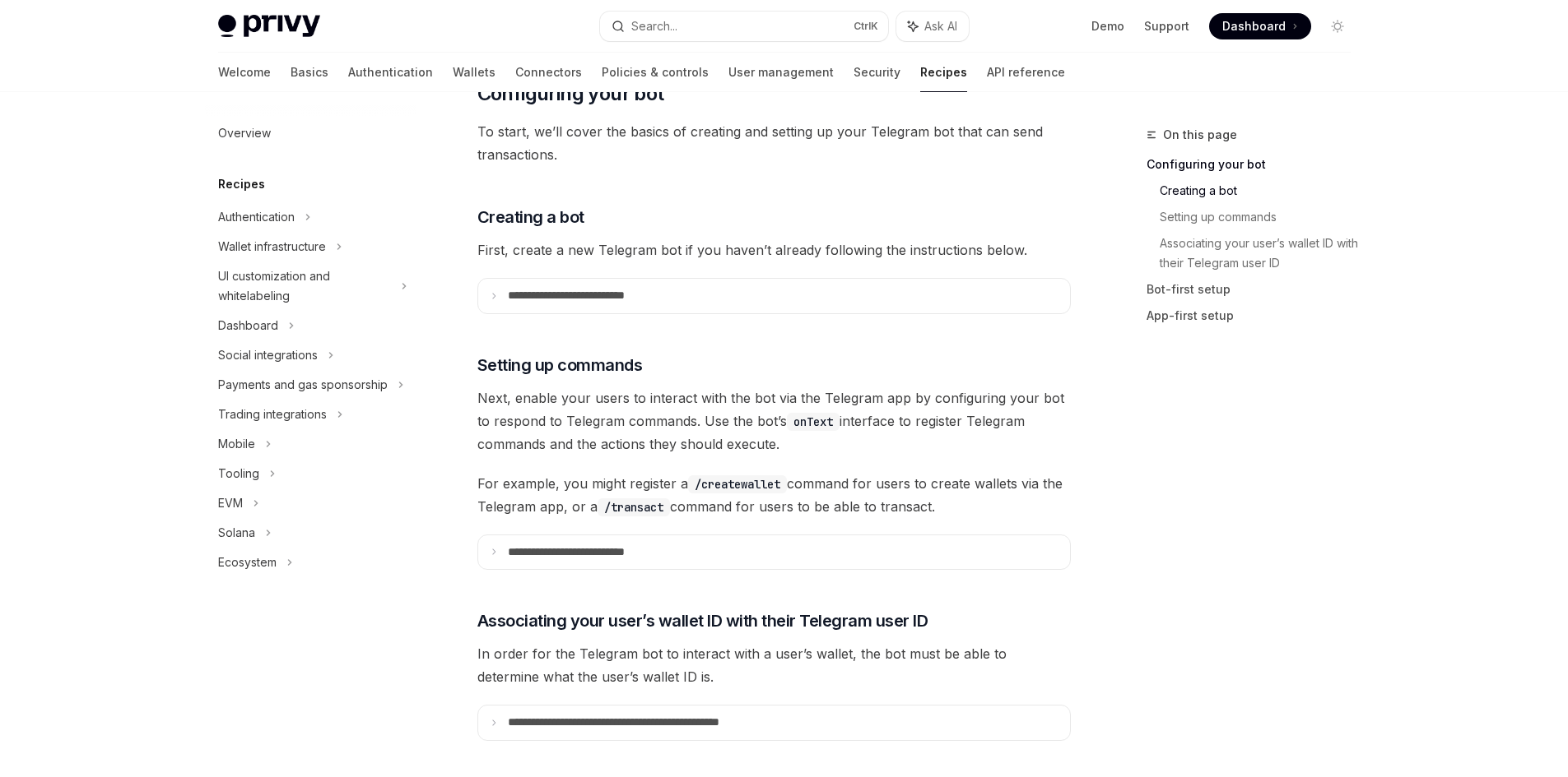
scroll to position [823, 0]
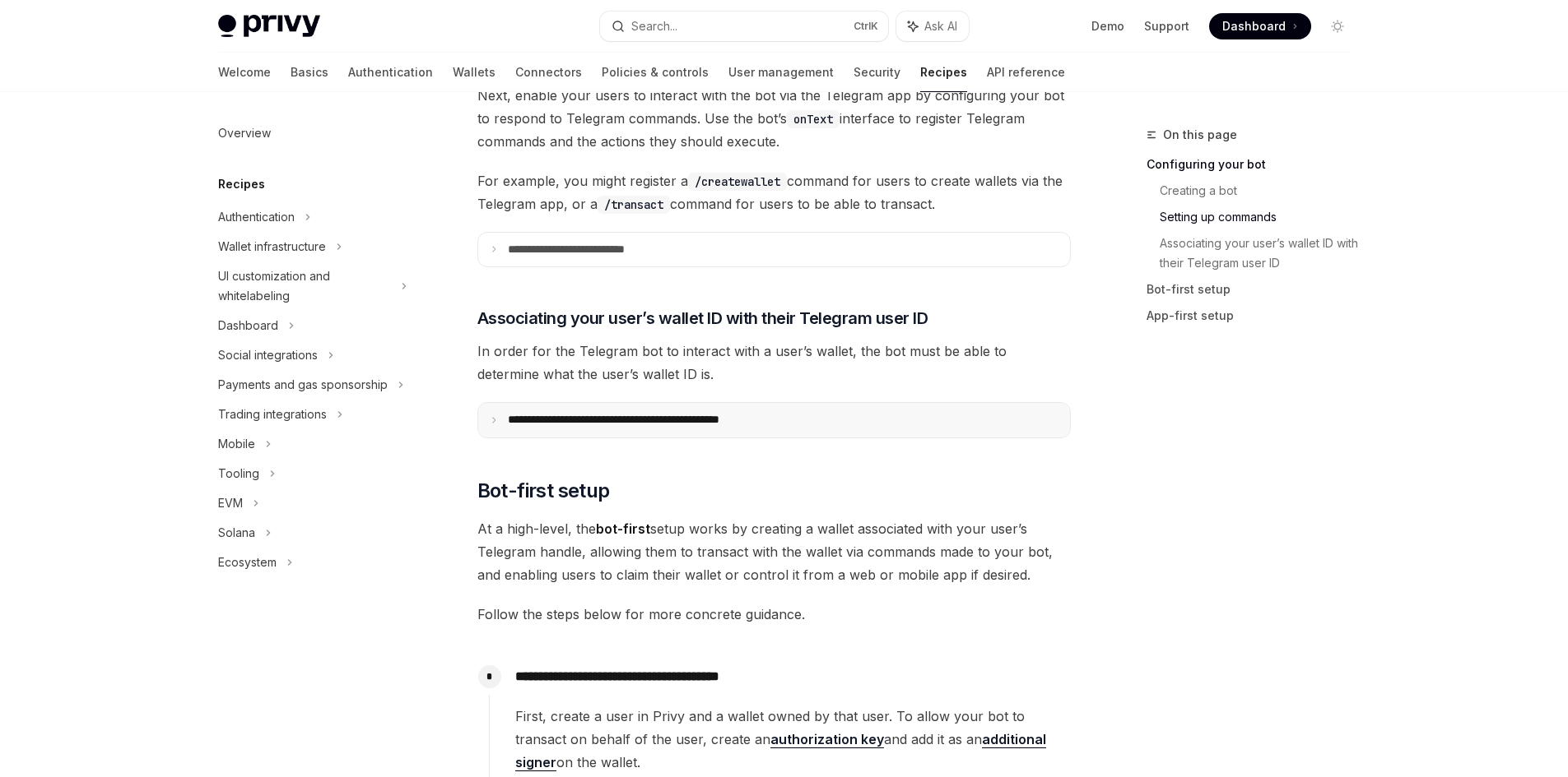
click at [665, 418] on p "**********" at bounding box center [649, 420] width 282 height 15
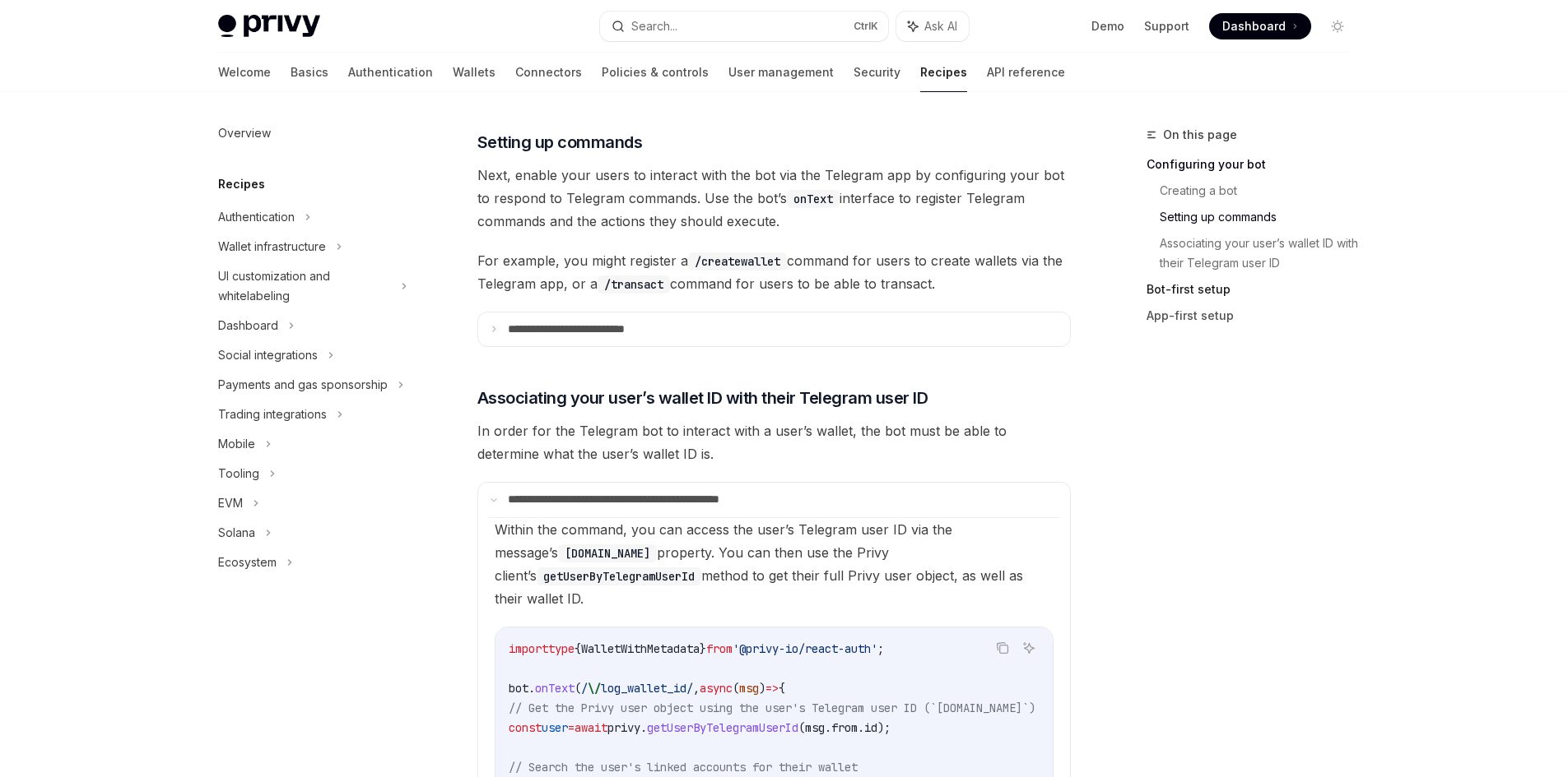
scroll to position [741, 0]
click at [656, 337] on p "**********" at bounding box center [595, 332] width 174 height 15
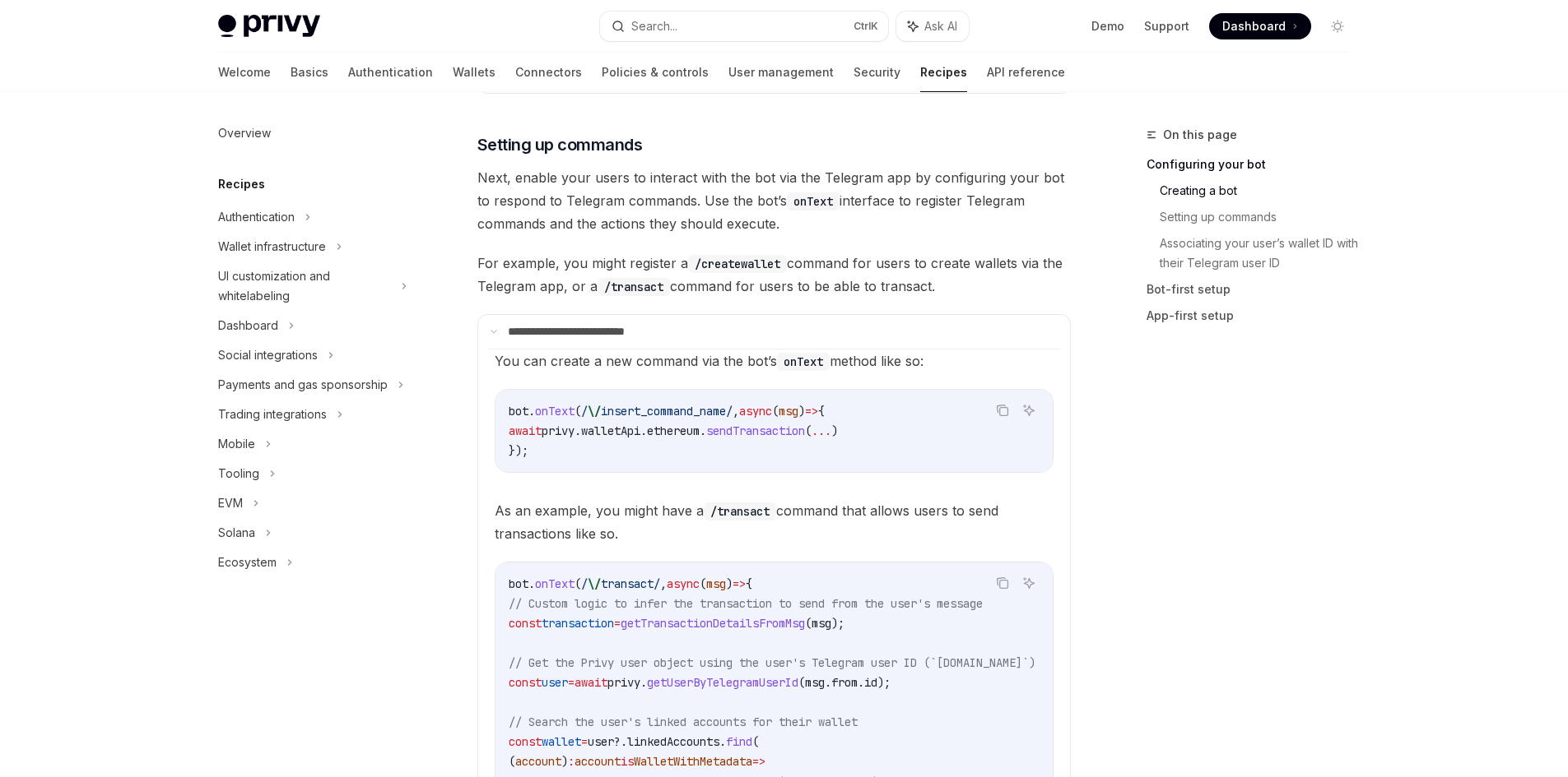
click at [713, 254] on span "For example, you might register a /createwallet command for users to create wal…" at bounding box center [774, 275] width 593 height 46
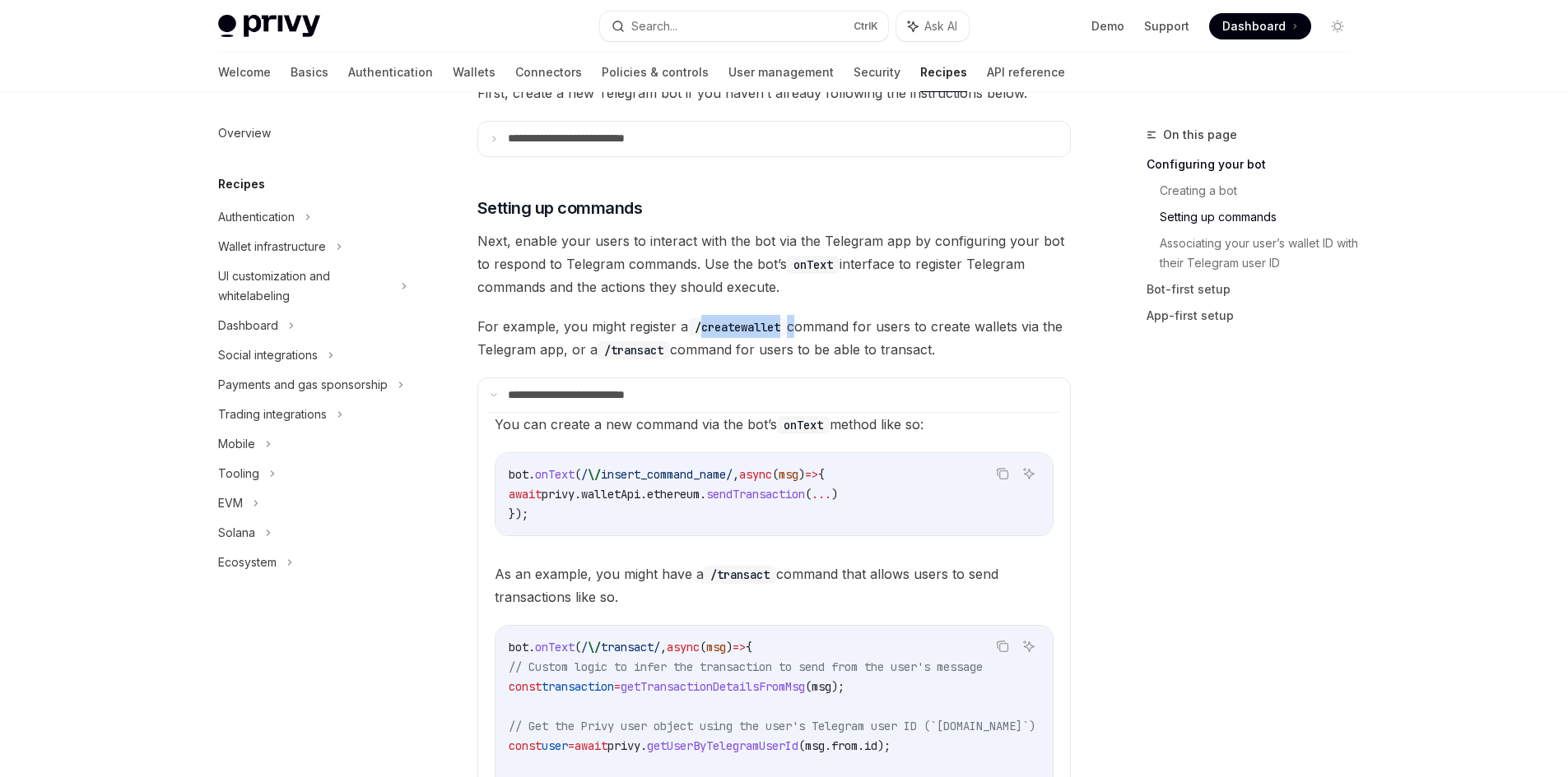
scroll to position [658, 0]
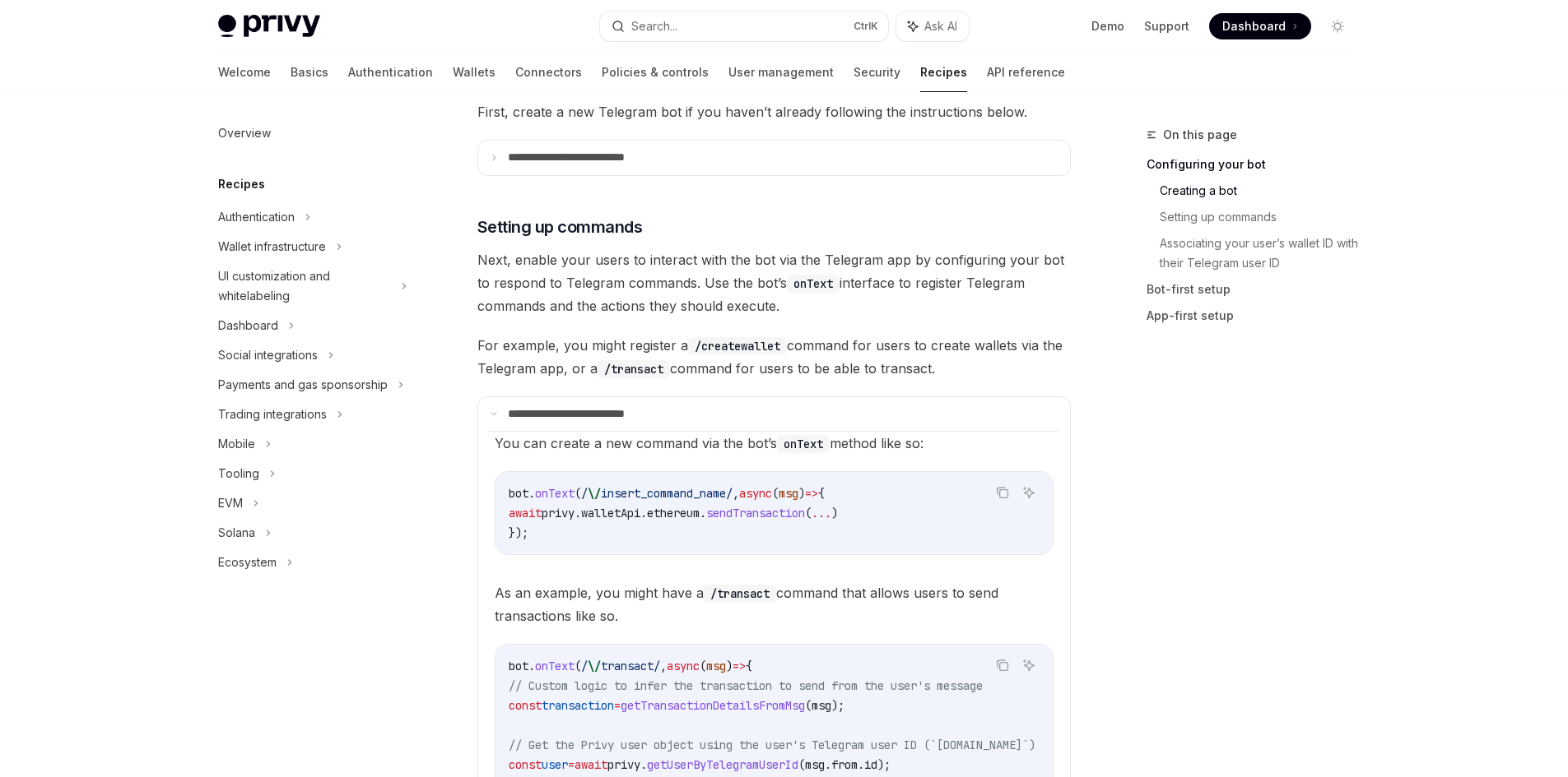
click at [802, 337] on span "For example, you might register a /createwallet command for users to create wal…" at bounding box center [774, 357] width 593 height 46
click at [782, 364] on span "For example, you might register a /createwallet command for users to create wal…" at bounding box center [774, 357] width 593 height 46
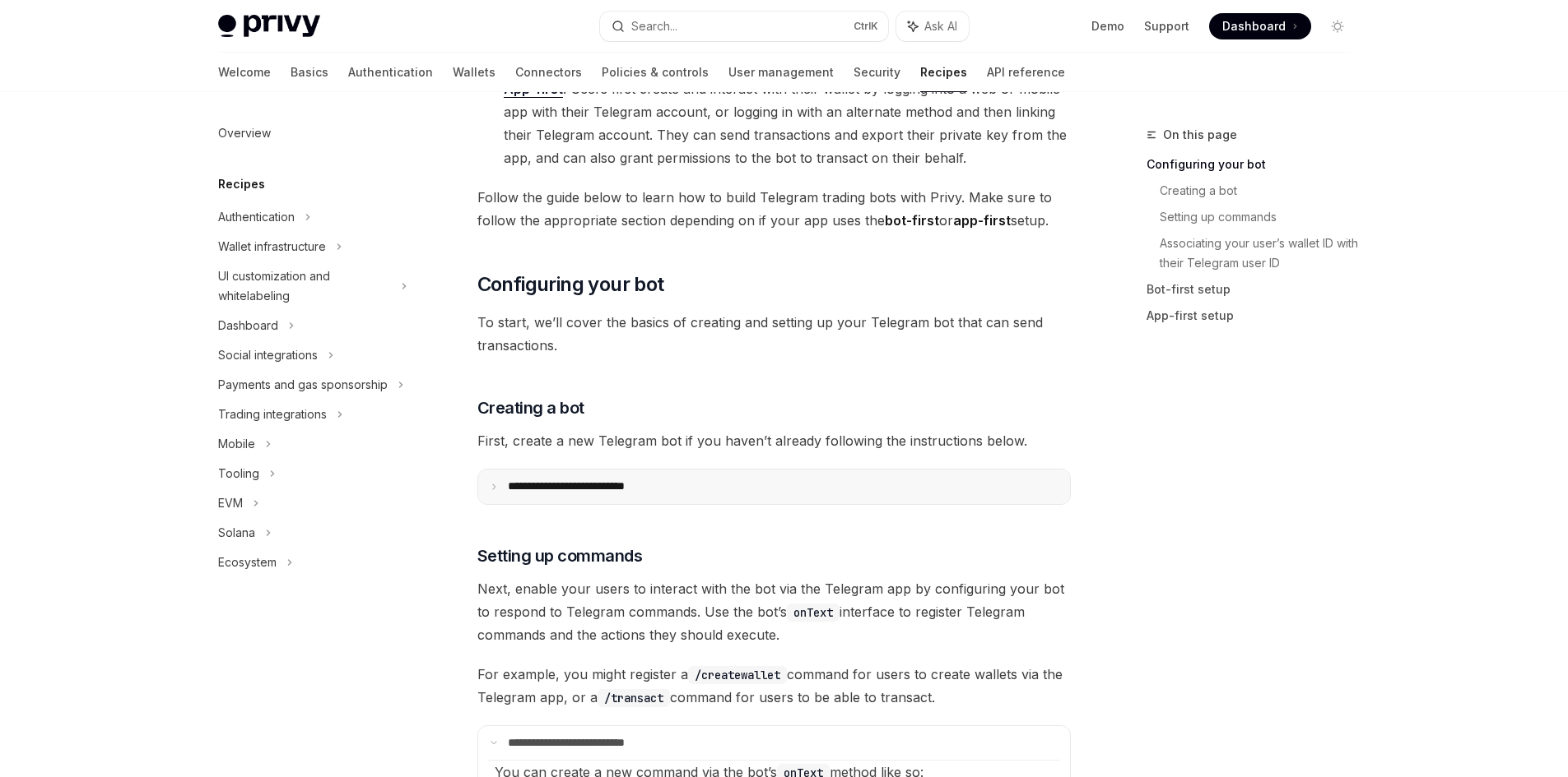
click at [622, 475] on summary "**********" at bounding box center [774, 487] width 592 height 35
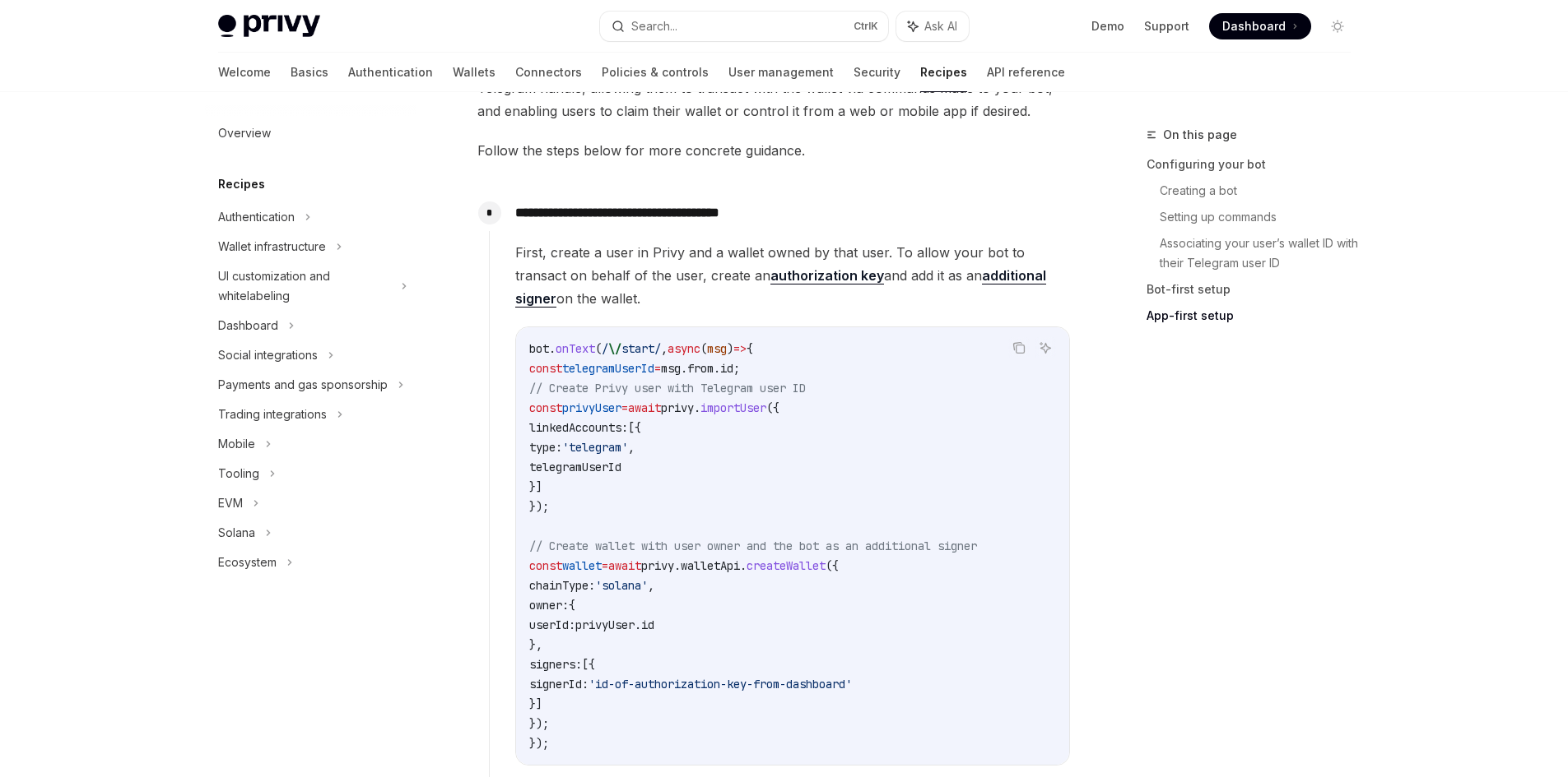
scroll to position [3454, 0]
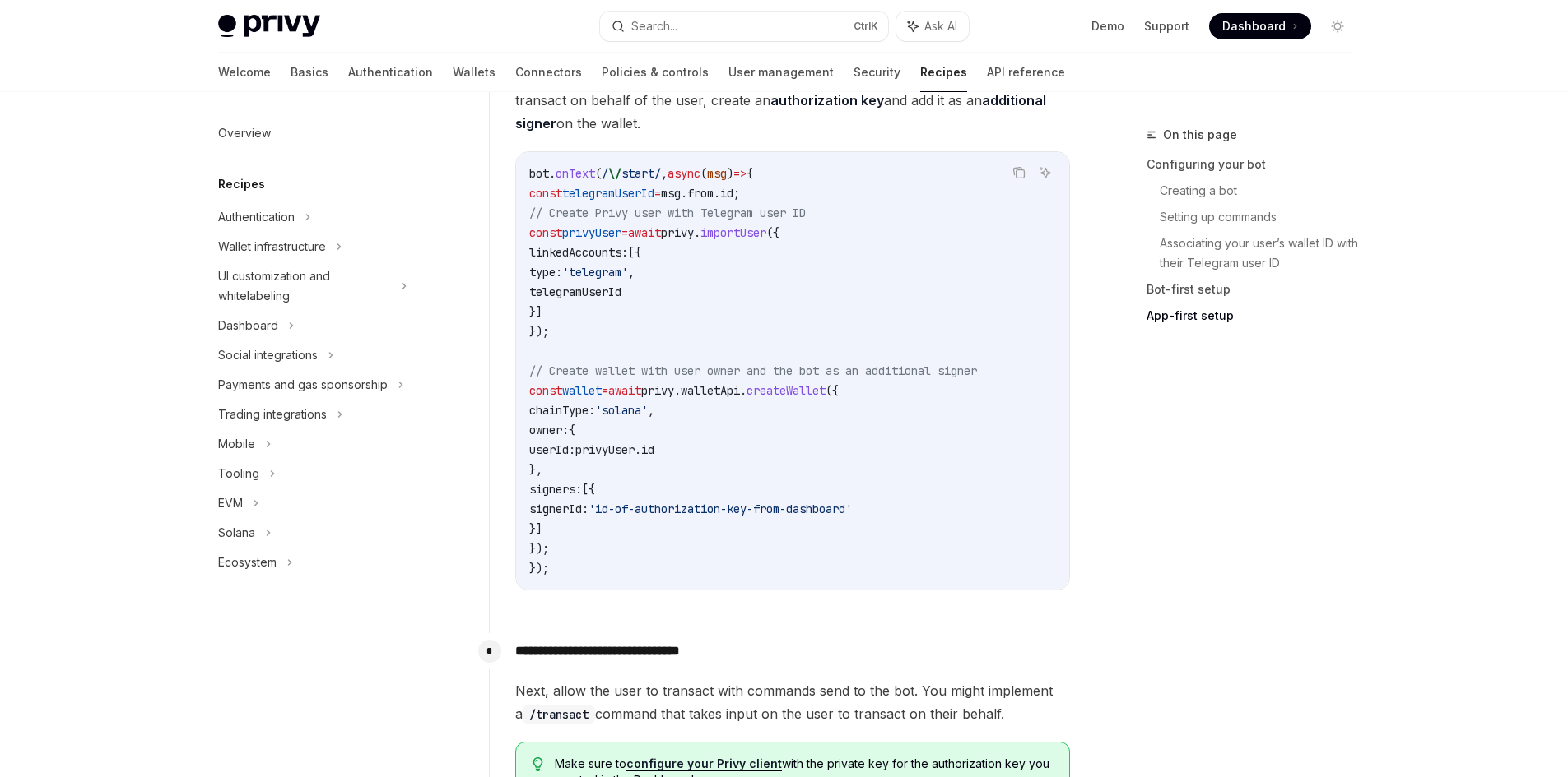
click at [934, 540] on code "bot . onText ( / \/ start/ , async ( msg ) => { const telegramUserId = msg . fr…" at bounding box center [791, 371] width 526 height 414
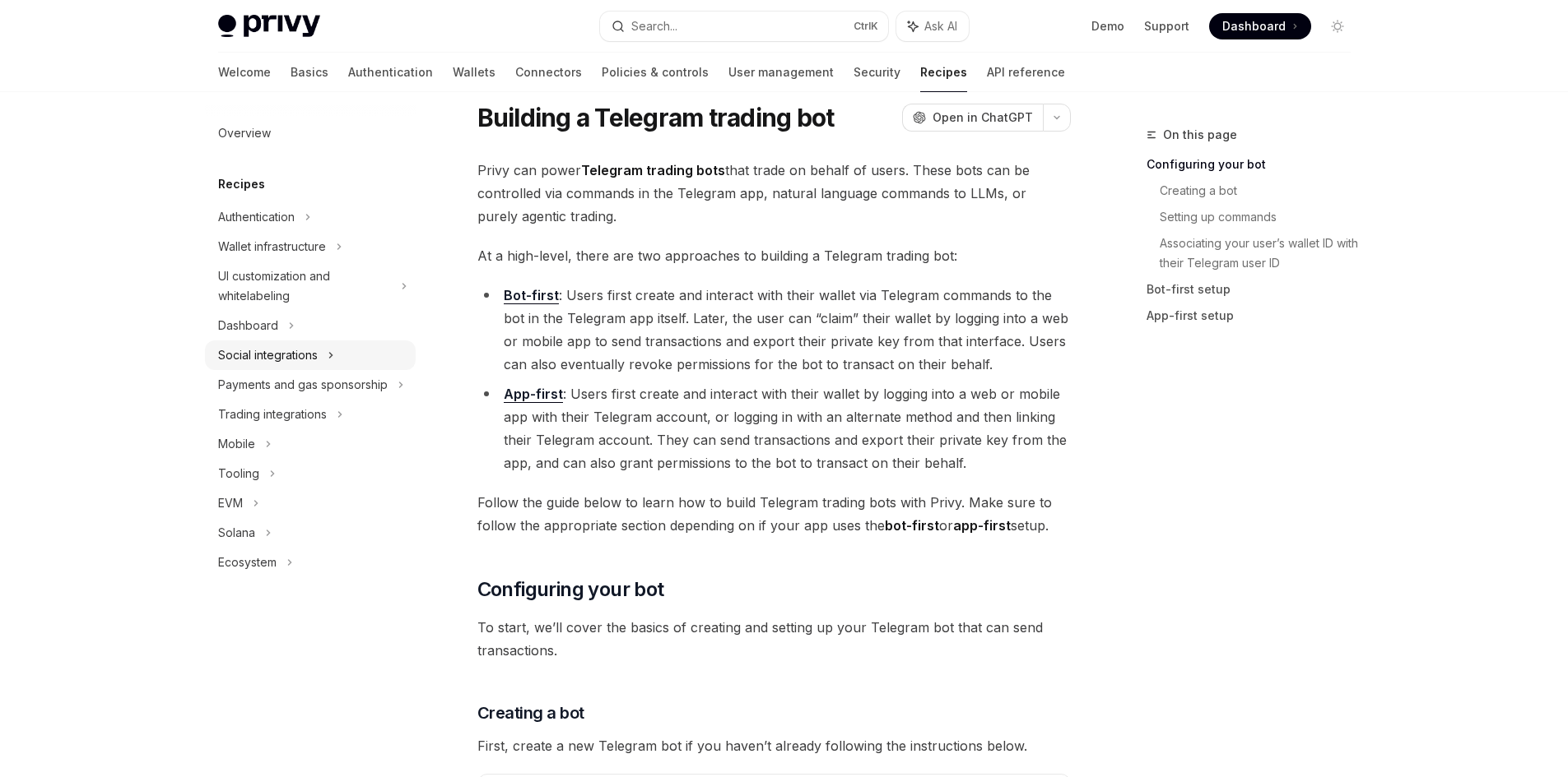
scroll to position [0, 0]
